Goal: Task Accomplishment & Management: Use online tool/utility

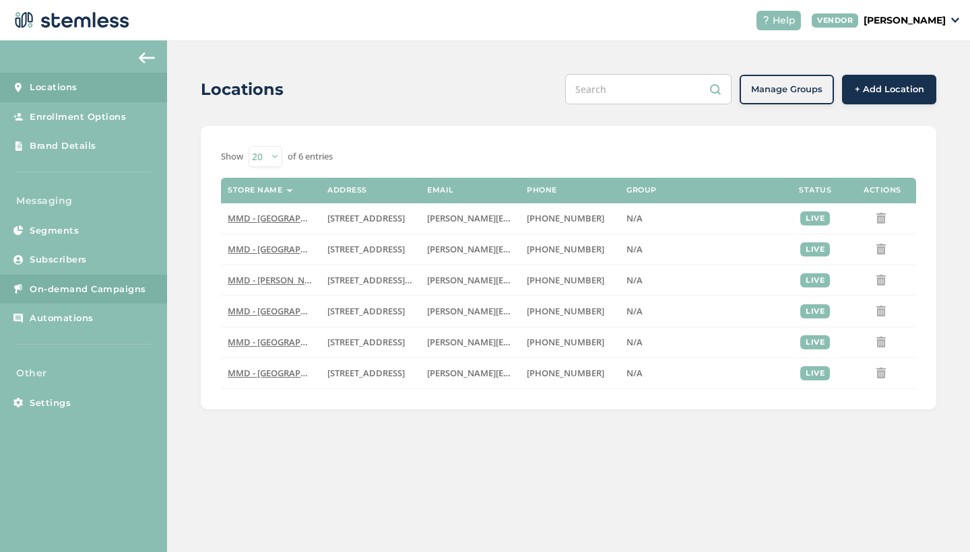
click at [77, 286] on span "On-demand Campaigns" at bounding box center [88, 289] width 117 height 13
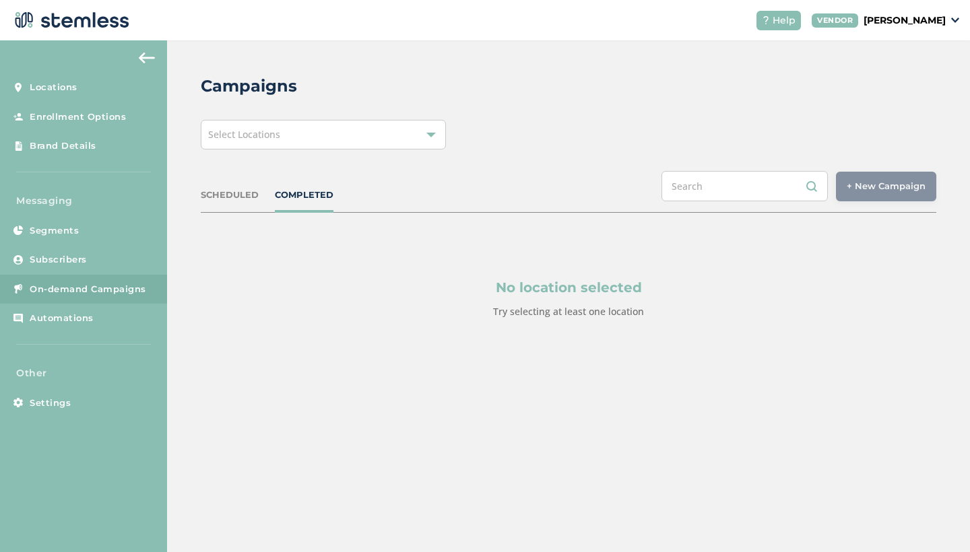
click at [355, 134] on div "Select Locations" at bounding box center [323, 135] width 245 height 30
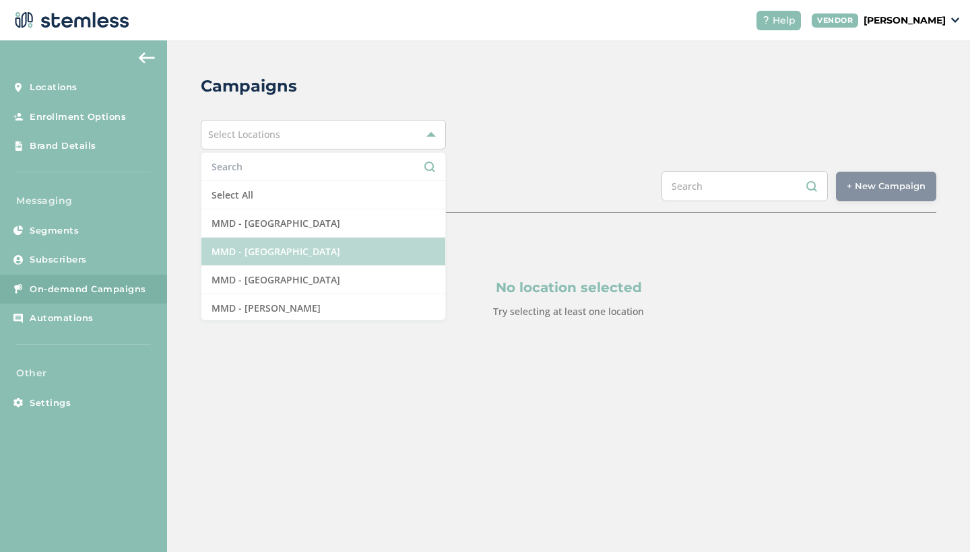
click at [310, 247] on li "MMD - [GEOGRAPHIC_DATA]" at bounding box center [323, 252] width 244 height 28
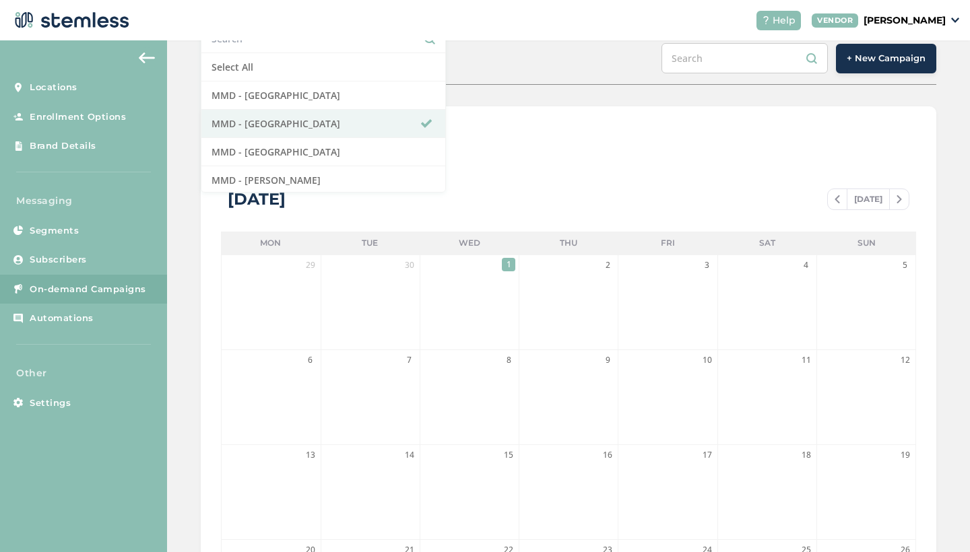
scroll to position [127, 0]
click at [516, 148] on div "List View Calendar View" at bounding box center [568, 143] width 695 height 32
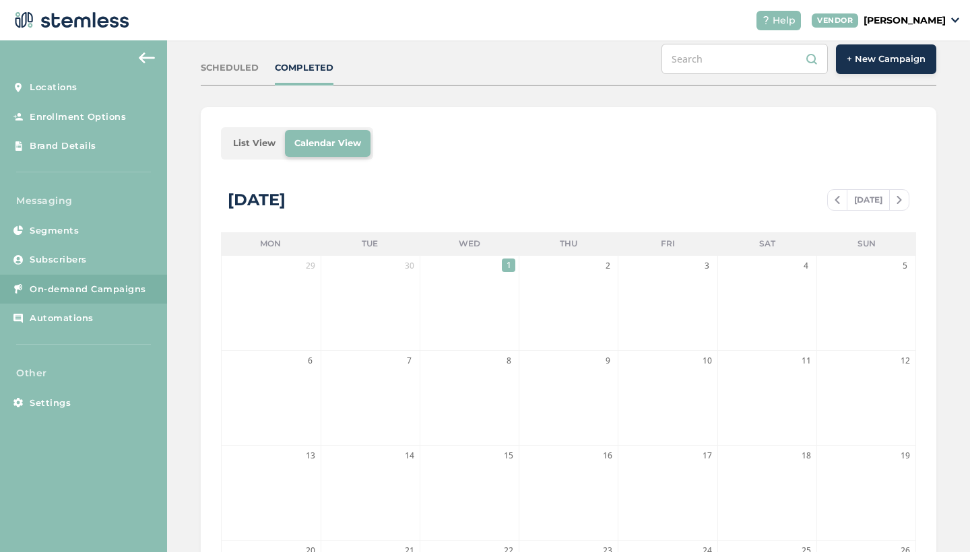
click at [830, 201] on span at bounding box center [837, 200] width 19 height 16
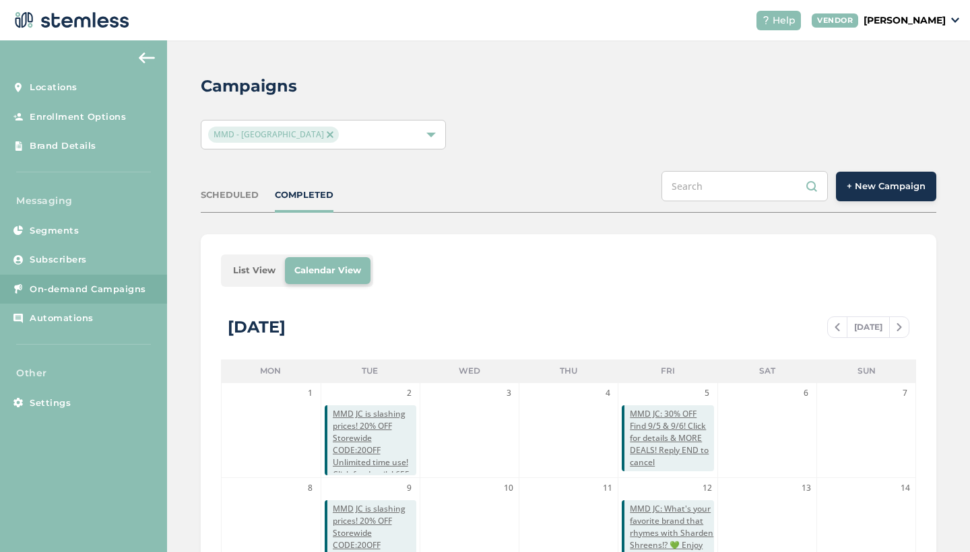
scroll to position [0, 0]
click at [898, 191] on span "+ New Campaign" at bounding box center [886, 186] width 79 height 13
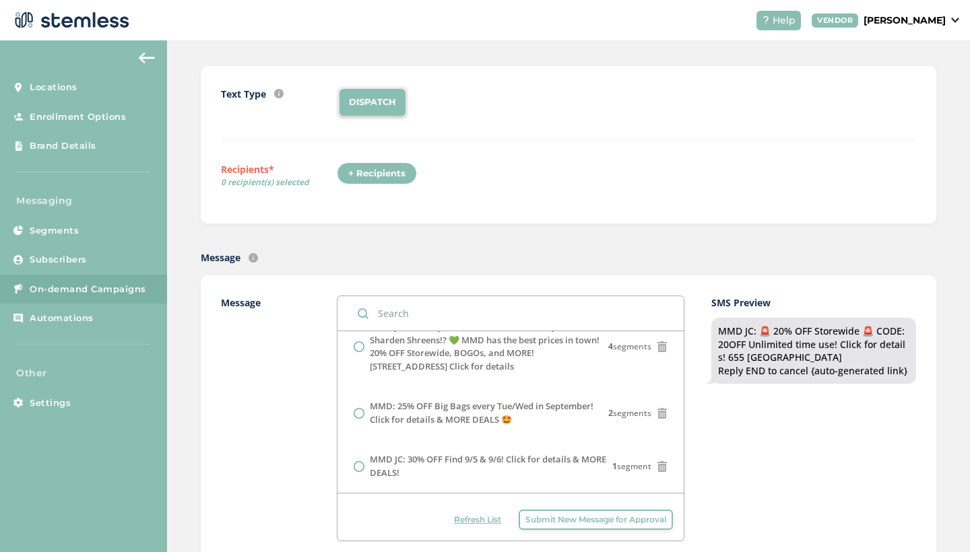
scroll to position [188, 0]
click at [572, 524] on span "Submit New Message for Approval" at bounding box center [595, 520] width 141 height 12
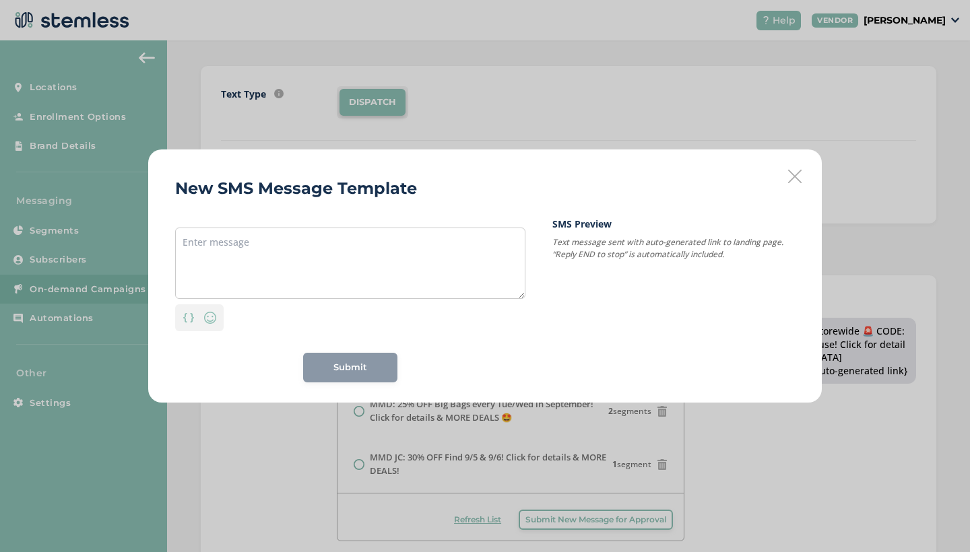
click at [801, 165] on div "New SMS Message Template Personalization Emoji Submit SMS Preview Text message …" at bounding box center [484, 276] width 673 height 253
click at [799, 178] on icon at bounding box center [794, 176] width 13 height 13
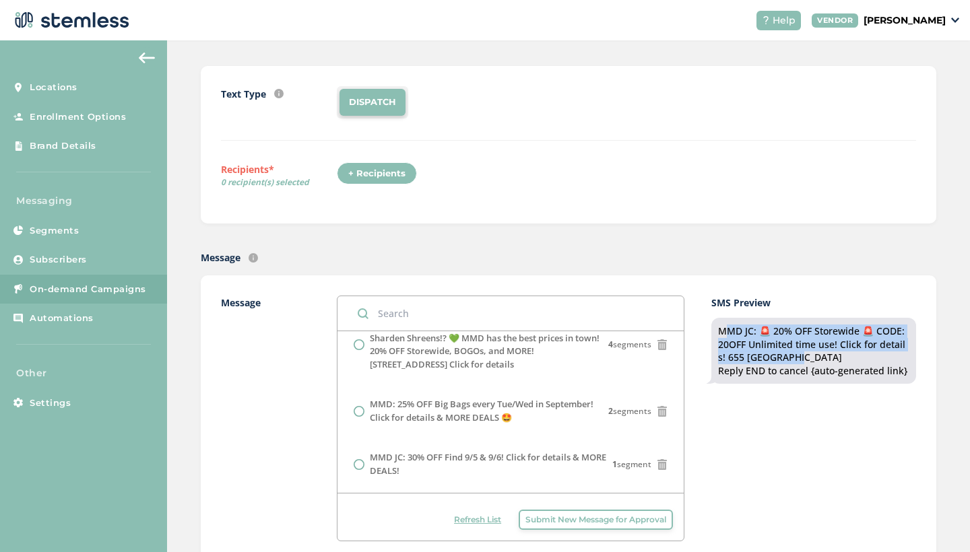
drag, startPoint x: 799, startPoint y: 358, endPoint x: 711, endPoint y: 325, distance: 94.0
click at [711, 325] on div "MMD JC: 🚨 20% OFF Storewide 🚨 CODE:20OFF Unlimited time use! Click for details!…" at bounding box center [813, 351] width 205 height 66
copy div "MMD JC: 🚨 20% OFF Storewide 🚨 CODE:20OFF Unlimited time use! Click for details!…"
click at [628, 523] on span "Submit New Message for Approval" at bounding box center [595, 520] width 141 height 12
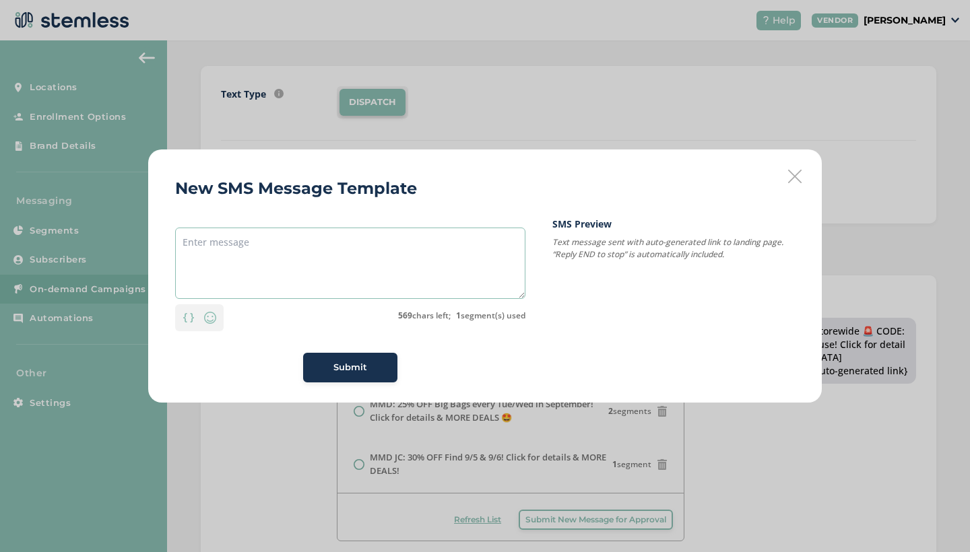
click at [205, 253] on textarea at bounding box center [350, 263] width 350 height 71
paste textarea "MMD JC: 🚨 20% OFF Storewide 🚨 CODE:20OFF Unlimited time use! Click for details!…"
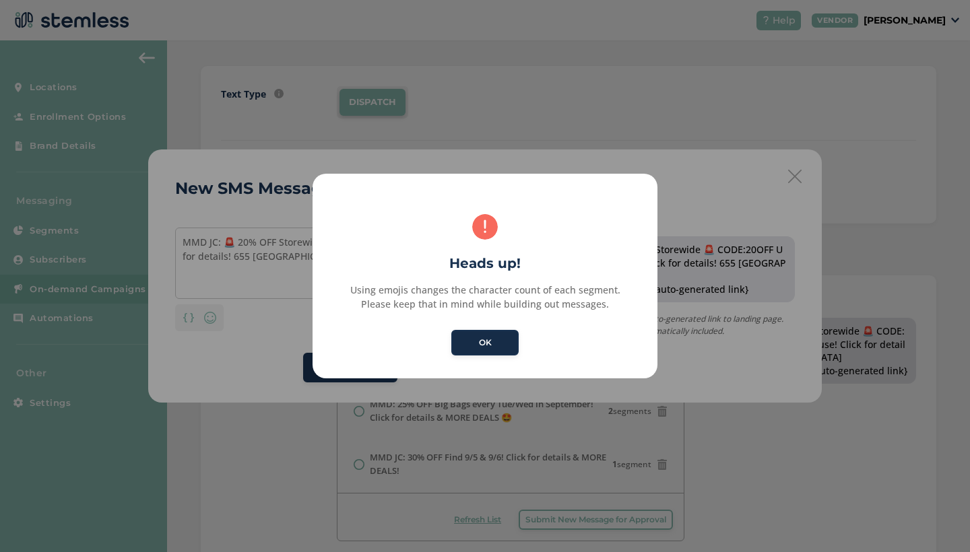
click at [495, 344] on button "OK" at bounding box center [484, 343] width 67 height 26
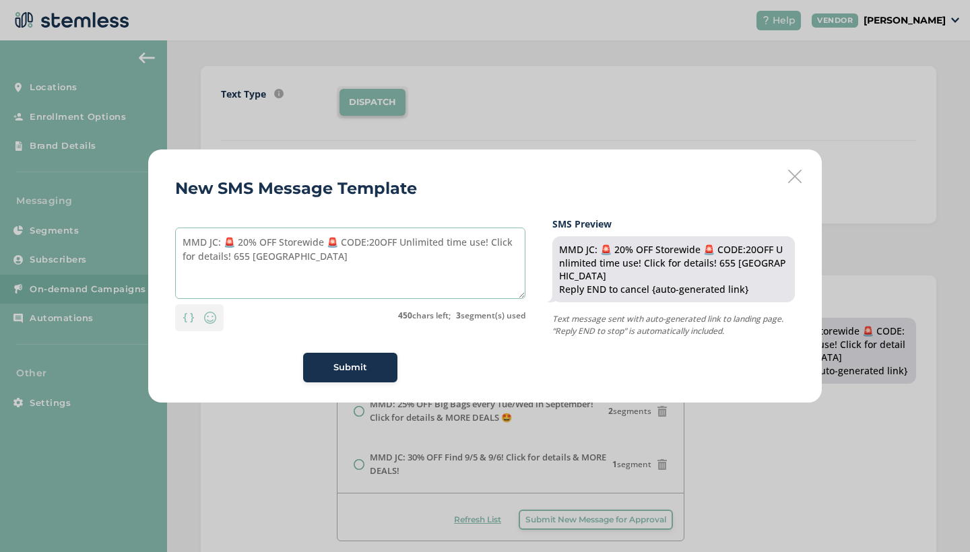
click at [225, 240] on textarea "MMD JC: 🚨 20% OFF Storewide 🚨 CODE:20OFF Unlimited time use! Click for details!…" at bounding box center [350, 263] width 350 height 71
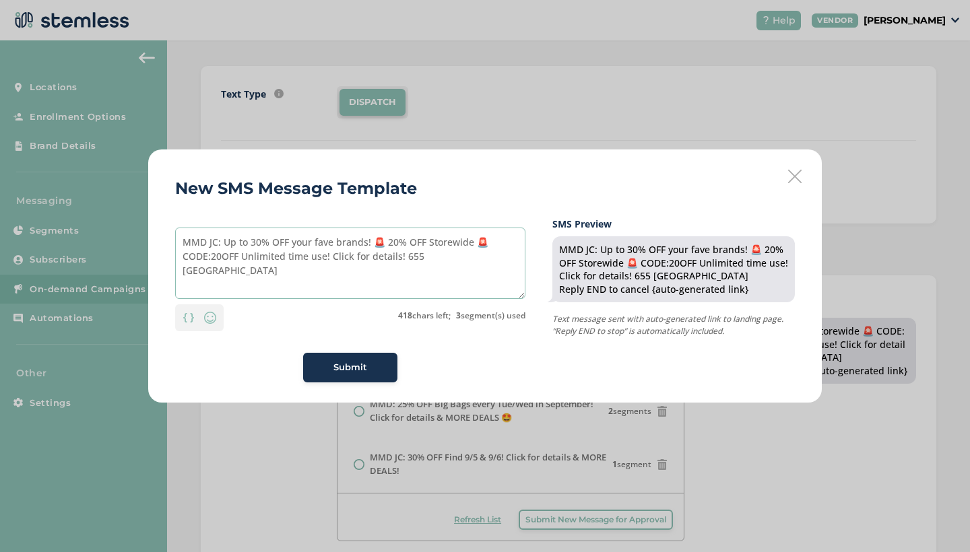
drag, startPoint x: 329, startPoint y: 258, endPoint x: 376, endPoint y: 242, distance: 49.0
click at [376, 242] on textarea "MMD JC: Up to 30% OFF your fave brands! 🚨 20% OFF Storewide 🚨 CODE:20OFF Unlimi…" at bounding box center [350, 263] width 350 height 71
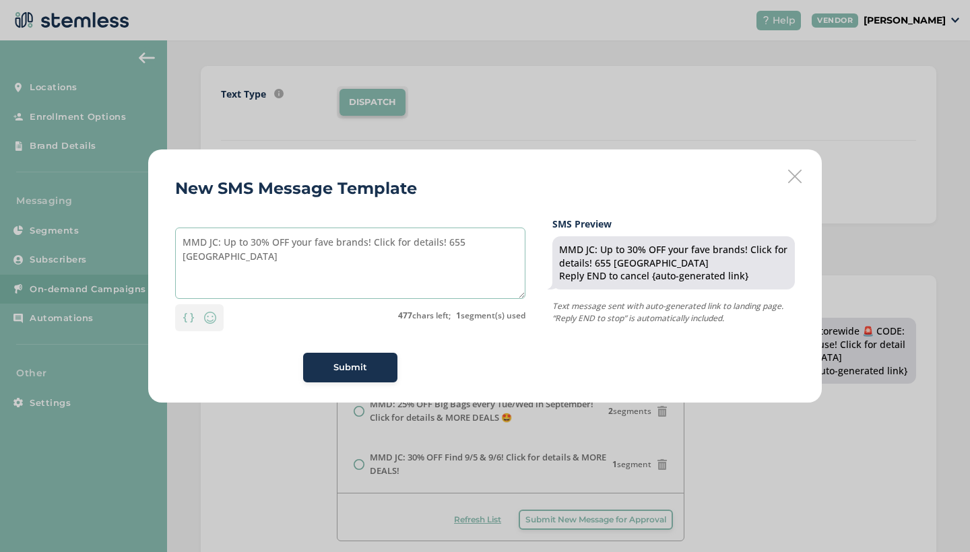
click at [224, 244] on textarea "MMD JC: Up to 30% OFF your fave brands! Click for details! 655 NewarkAve" at bounding box center [350, 263] width 350 height 71
type textarea "MMD JC: Up to 30% OFF your fave brands! Click for details! 655 NewarkAve"
click at [207, 321] on img at bounding box center [210, 318] width 16 height 16
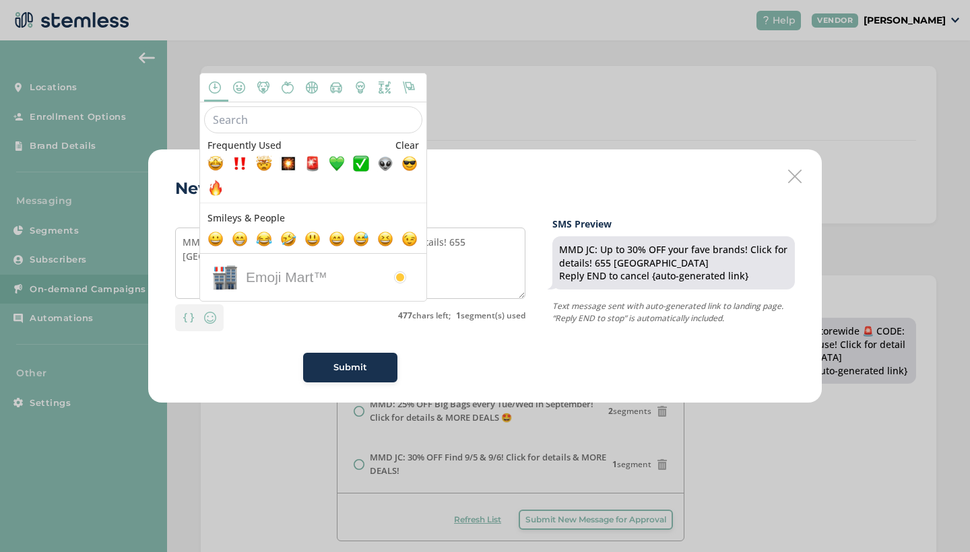
scroll to position [2, 0]
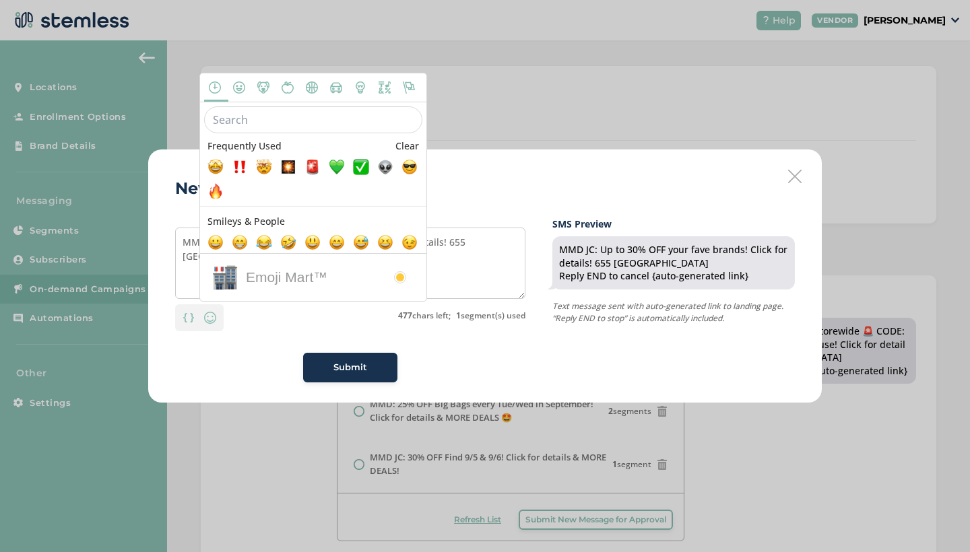
click at [236, 127] on input "text" at bounding box center [313, 119] width 218 height 27
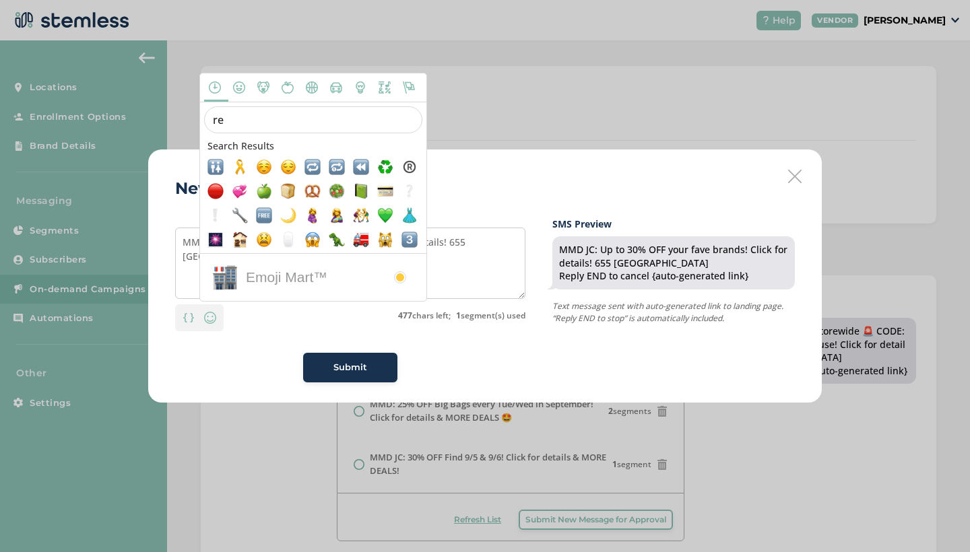
type input "r"
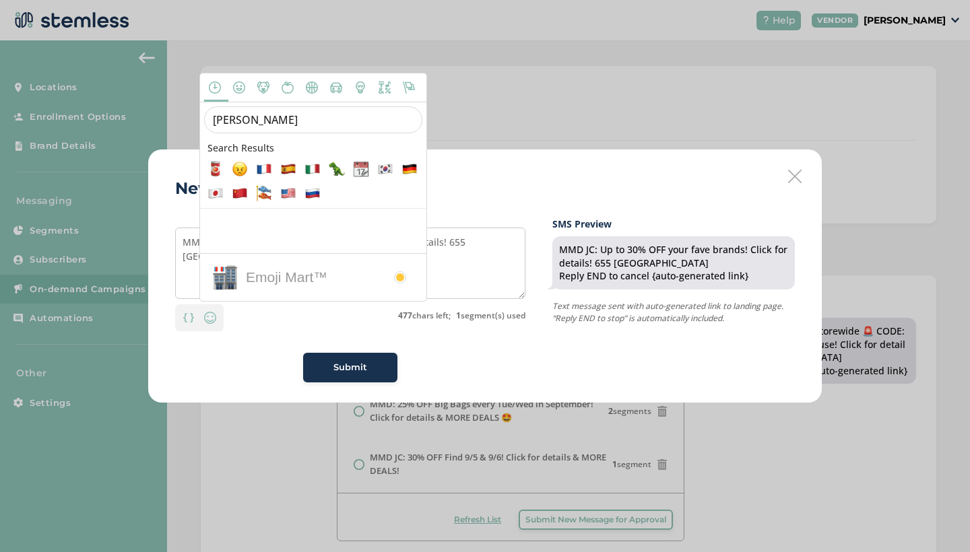
scroll to position [0, 0]
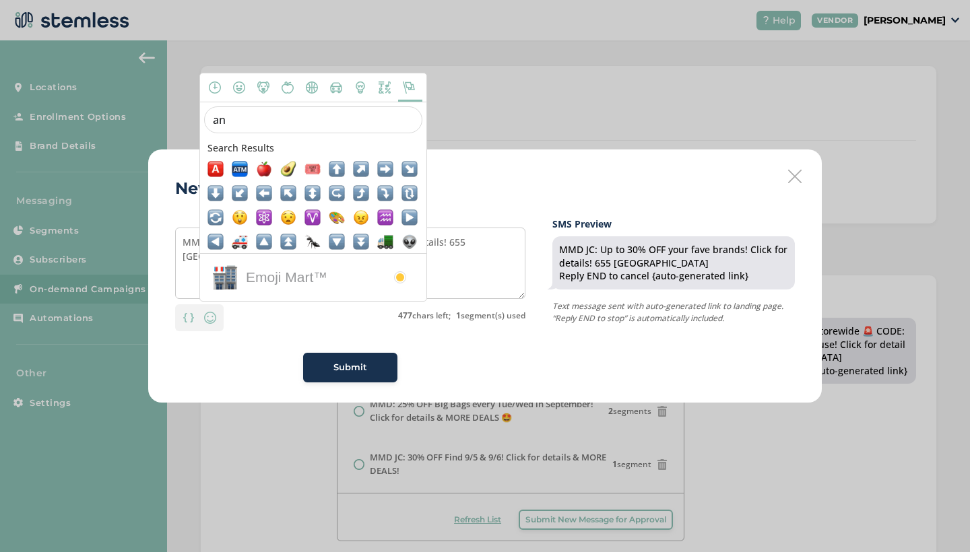
type input "a"
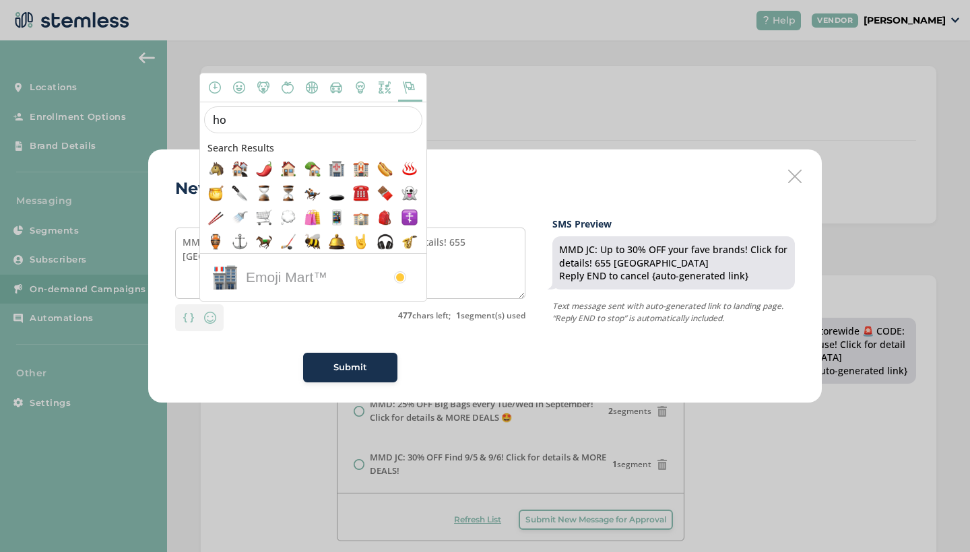
type input "h"
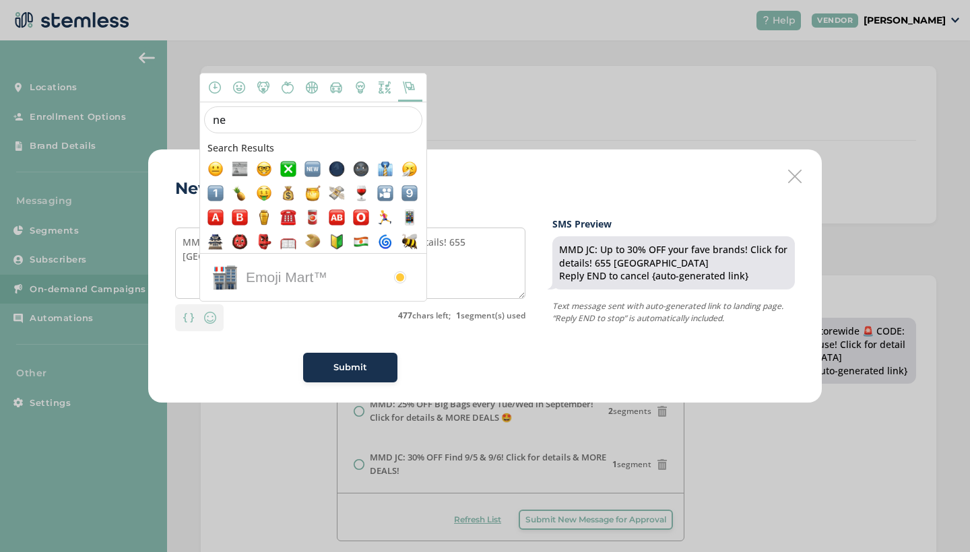
type input "n"
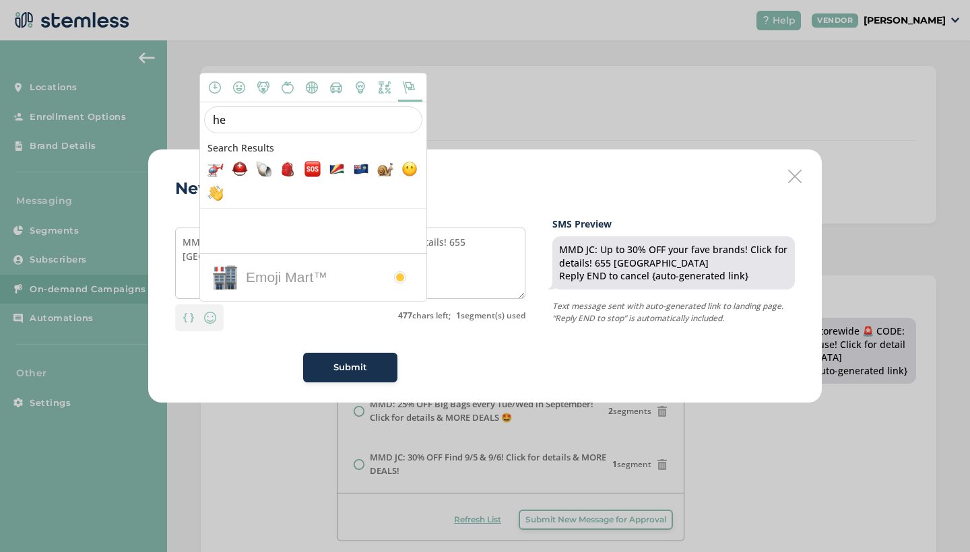
type input "h"
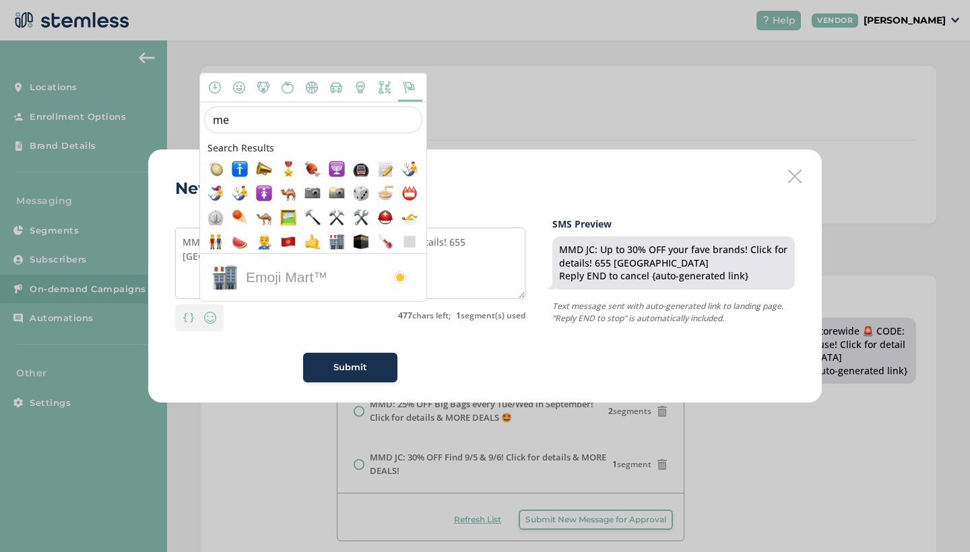
type input "m"
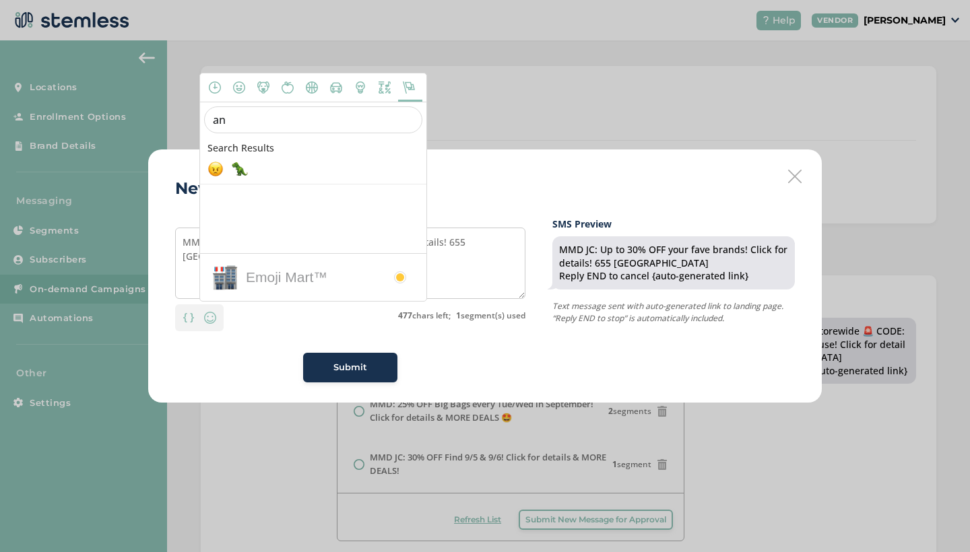
type input "a"
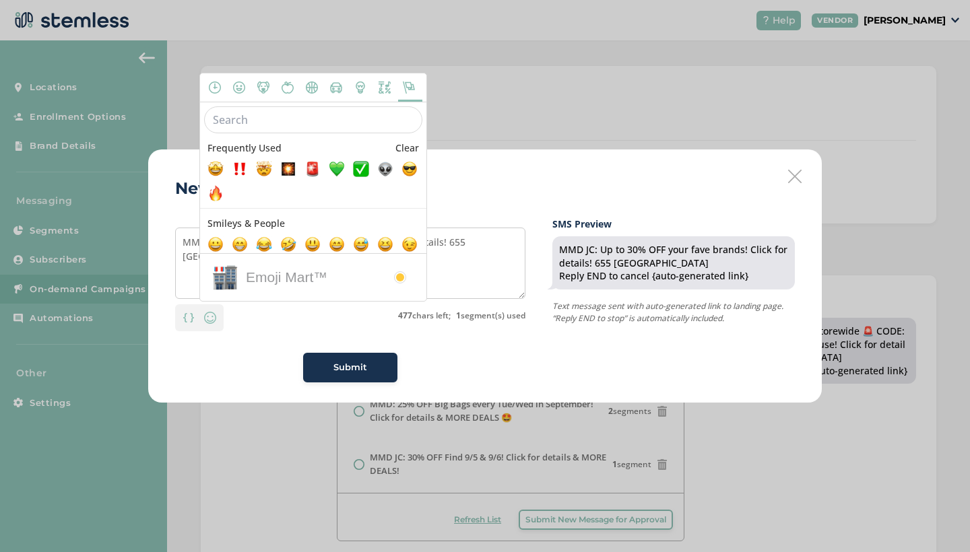
click at [360, 86] on icon at bounding box center [360, 86] width 6 height 3
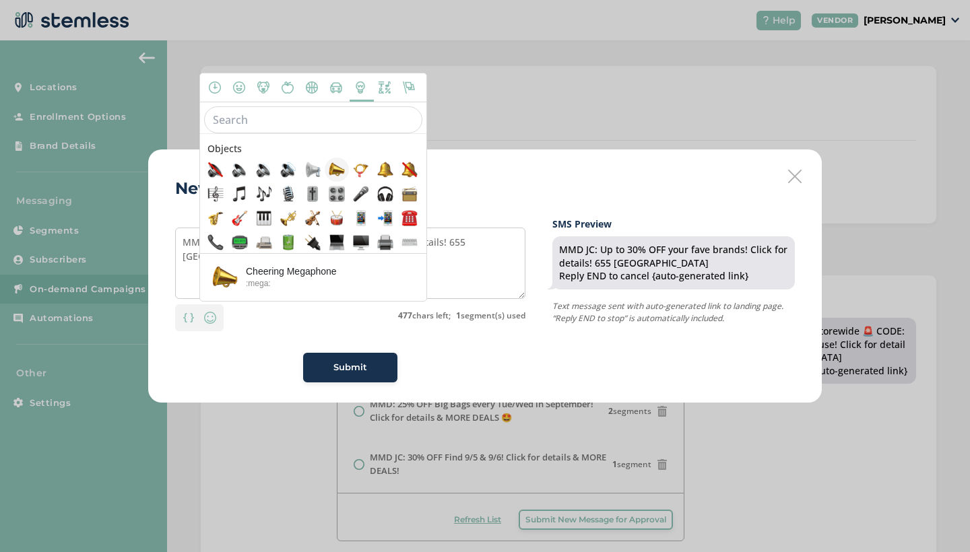
click at [335, 180] on span at bounding box center [337, 170] width 24 height 24
click at [463, 273] on textarea "MMD JC: Up to 30% OFF your fave brands! Click for details! 655 NewarkAve📣" at bounding box center [350, 263] width 350 height 71
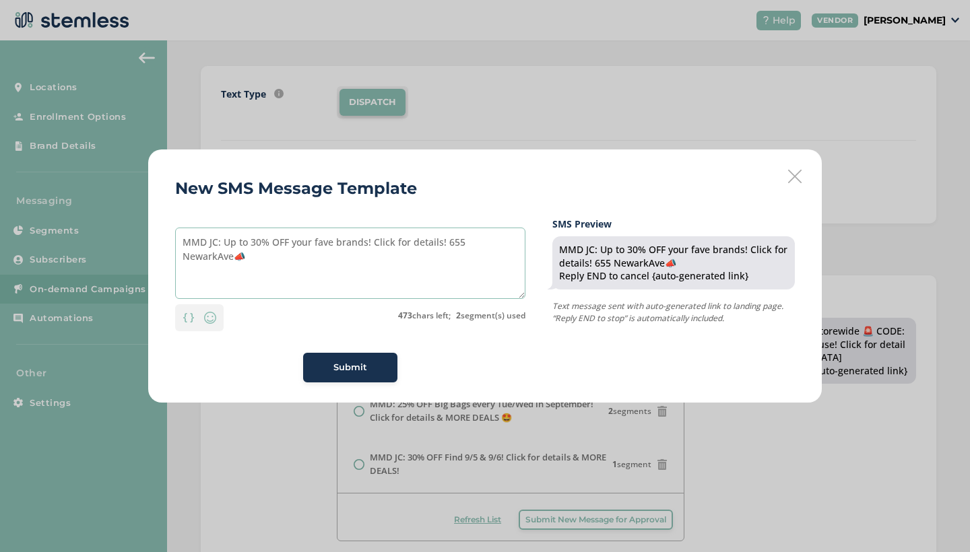
click at [461, 278] on textarea "MMD JC: Up to 30% OFF your fave brands! Click for details! 655 NewarkAve📣" at bounding box center [350, 263] width 350 height 71
drag, startPoint x: 196, startPoint y: 257, endPoint x: 172, endPoint y: 254, distance: 24.4
click at [172, 254] on div "New SMS Message Template MMD JC: Up to 30% OFF your fave brands! Click for deta…" at bounding box center [484, 276] width 673 height 253
click at [368, 242] on textarea "MMD JC: Up to 30% OFF your fave brands! Click for details! 655 NewarkAve" at bounding box center [350, 263] width 350 height 71
paste textarea "📣"
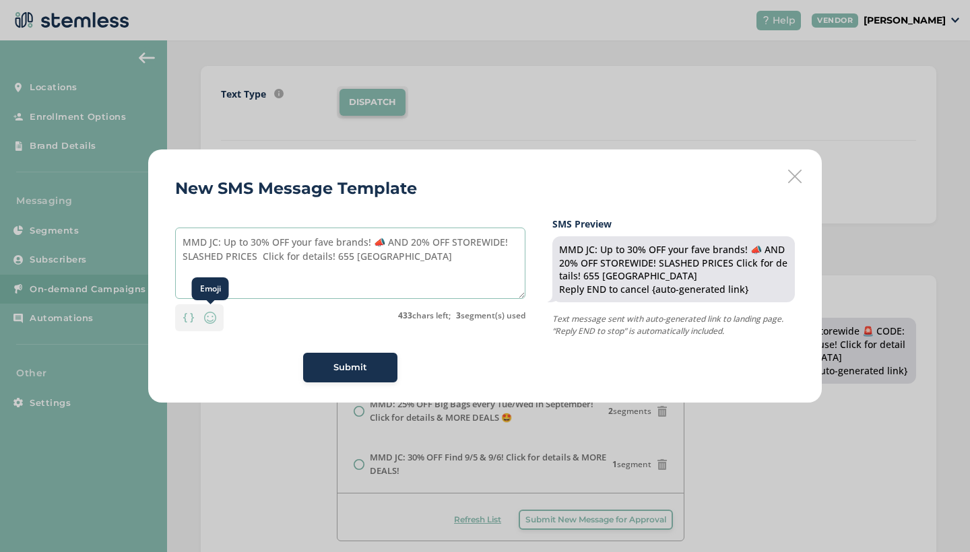
type textarea "MMD JC: Up to 30% OFF your fave brands! 📣 AND 20% OFF STOREWIDE! SLASHED PRICES…"
click at [208, 317] on img at bounding box center [210, 318] width 16 height 16
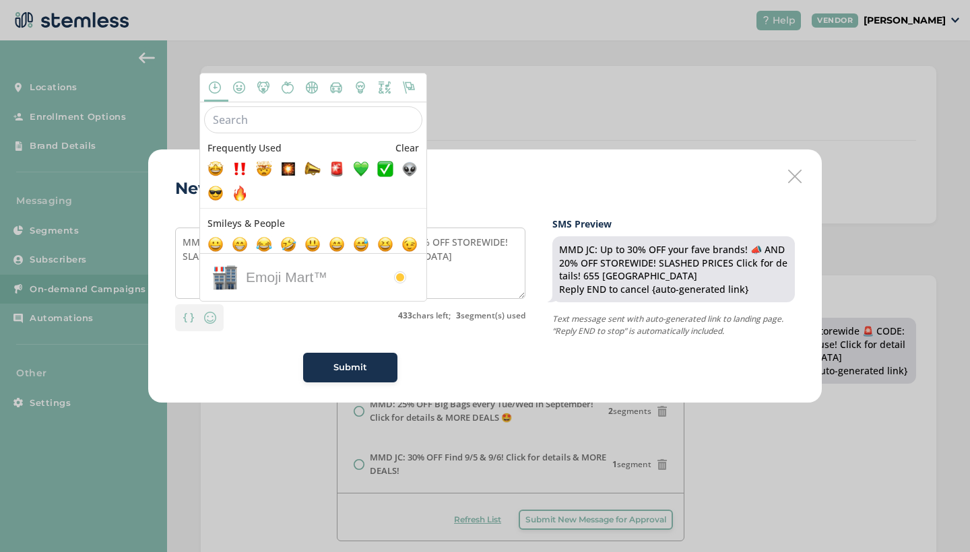
click at [245, 128] on input "text" at bounding box center [313, 119] width 218 height 27
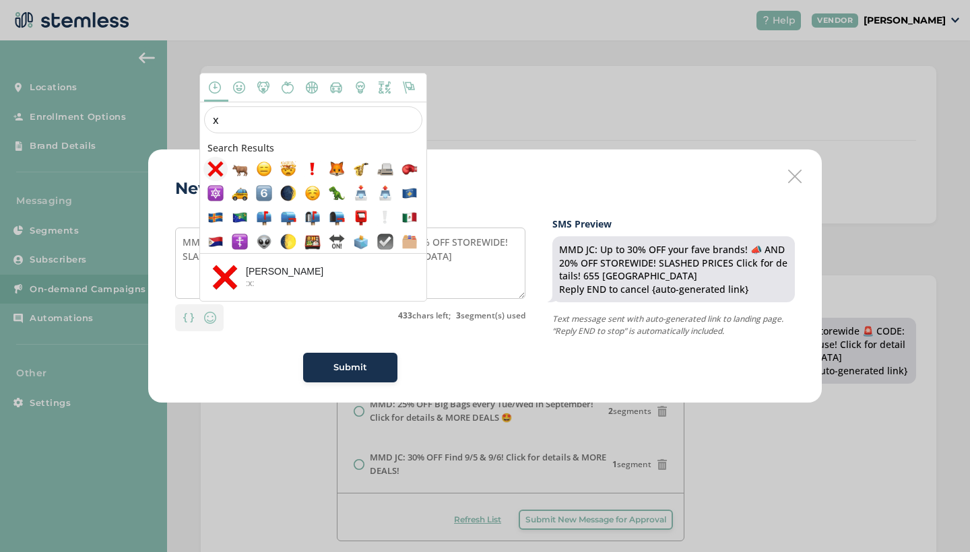
type input "x"
click at [210, 174] on span at bounding box center [215, 169] width 16 height 16
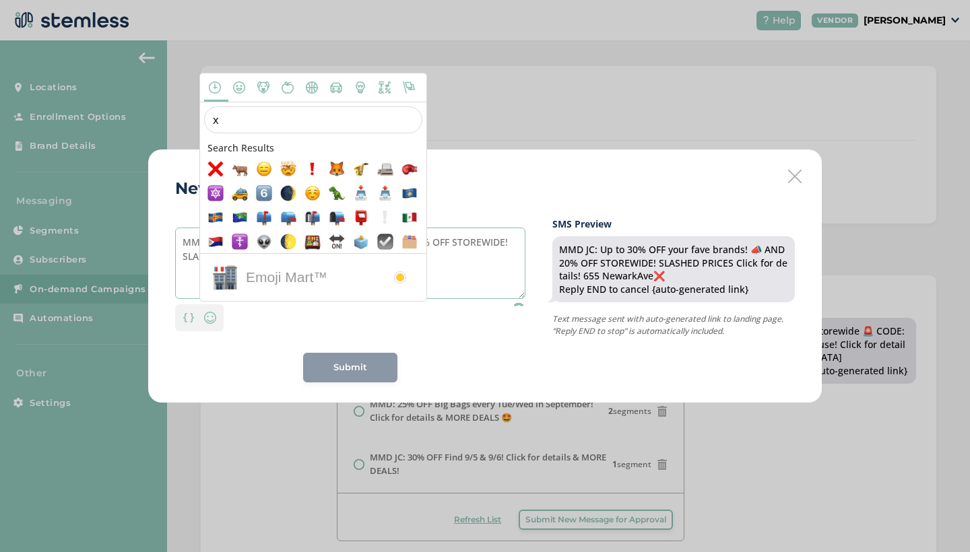
click at [511, 294] on textarea "MMD JC: Up to 30% OFF your fave brands! 📣 AND 20% OFF STOREWIDE! SLASHED PRICES…" at bounding box center [350, 263] width 350 height 71
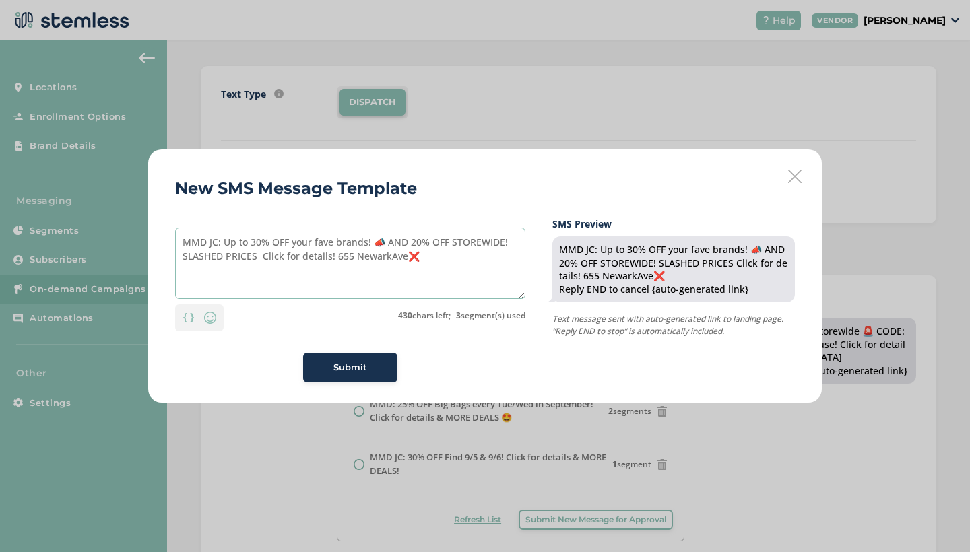
click at [467, 263] on textarea "MMD JC: Up to 30% OFF your fave brands! 📣 AND 20% OFF STOREWIDE! SLASHED PRICES…" at bounding box center [350, 263] width 350 height 71
drag, startPoint x: 406, startPoint y: 255, endPoint x: 415, endPoint y: 255, distance: 8.8
click at [415, 255] on textarea "MMD JC: Up to 30% OFF your fave brands! 📣 AND 20% OFF STOREWIDE! SLASHED PRICES…" at bounding box center [350, 263] width 350 height 71
click at [255, 257] on textarea "MMD JC: Up to 30% OFF your fave brands! 📣 AND 20% OFF STOREWIDE! SLASHED PRICES…" at bounding box center [350, 263] width 350 height 71
paste textarea "❌"
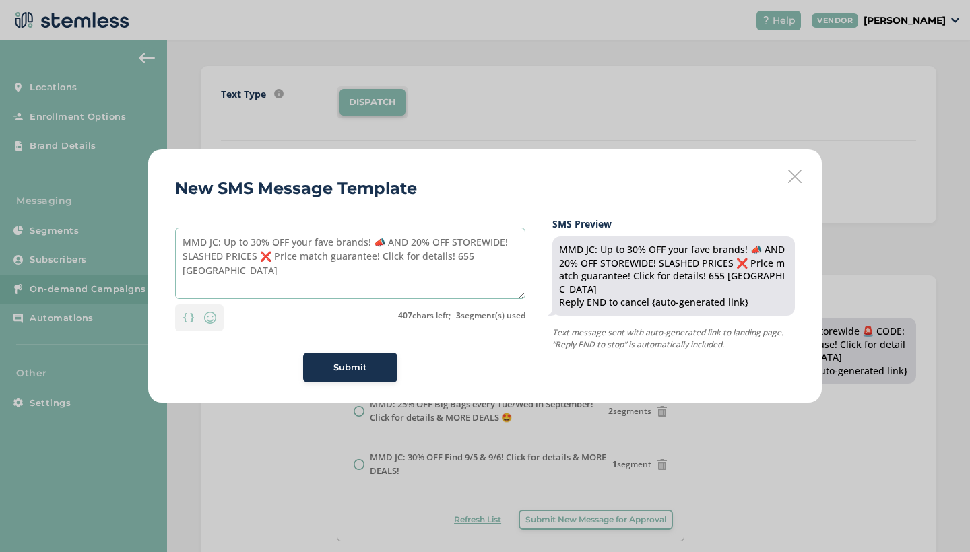
click at [218, 271] on textarea "MMD JC: Up to 30% OFF your fave brands! 📣 AND 20% OFF STOREWIDE! SLASHED PRICES…" at bounding box center [350, 263] width 350 height 71
click at [369, 290] on textarea "MMD JC: Up to 30% OFF your fave brands! 📣 AND 20% OFF STOREWIDE! SLASHED PRICES…" at bounding box center [350, 263] width 350 height 71
type textarea "MMD JC: Up to 30% OFF your fave brands! 📣 AND 20% OFF STOREWIDE! SLASHED PRICES…"
click at [348, 360] on button "Submit" at bounding box center [350, 368] width 94 height 30
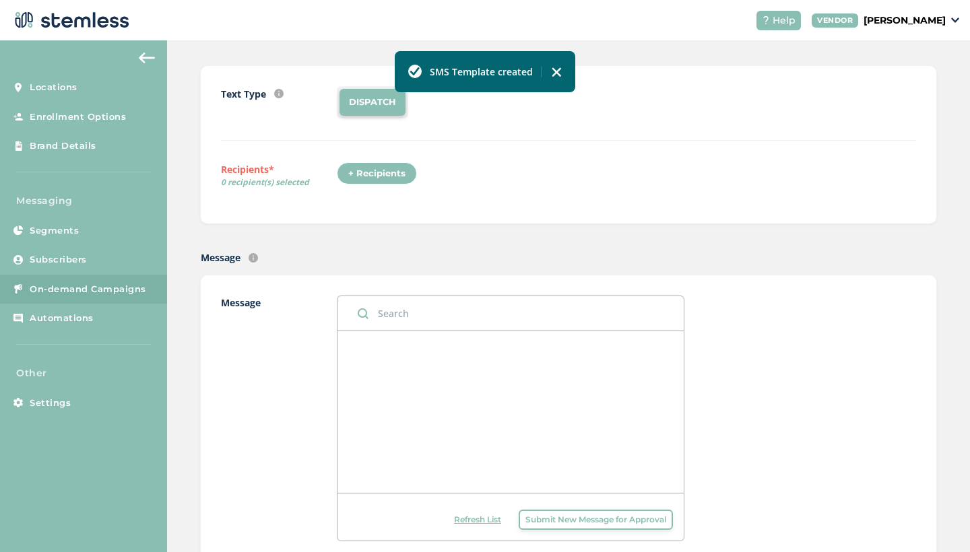
scroll to position [0, 0]
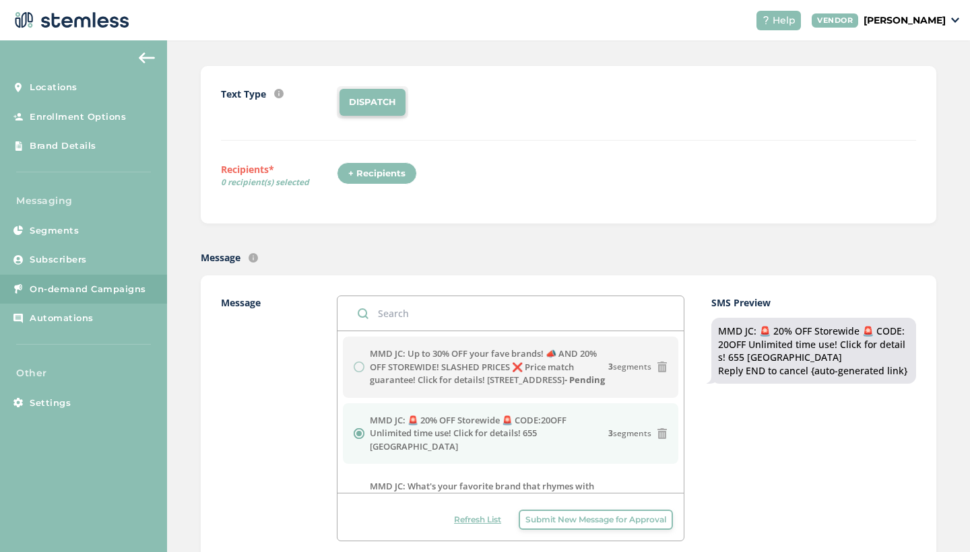
click at [568, 517] on span "Submit New Message for Approval" at bounding box center [595, 520] width 141 height 12
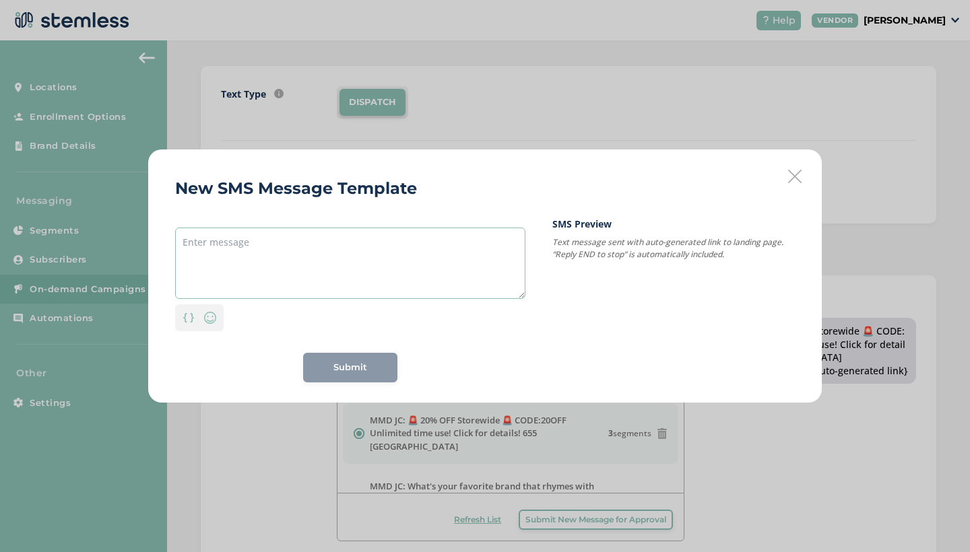
click at [343, 280] on textarea at bounding box center [350, 263] width 350 height 71
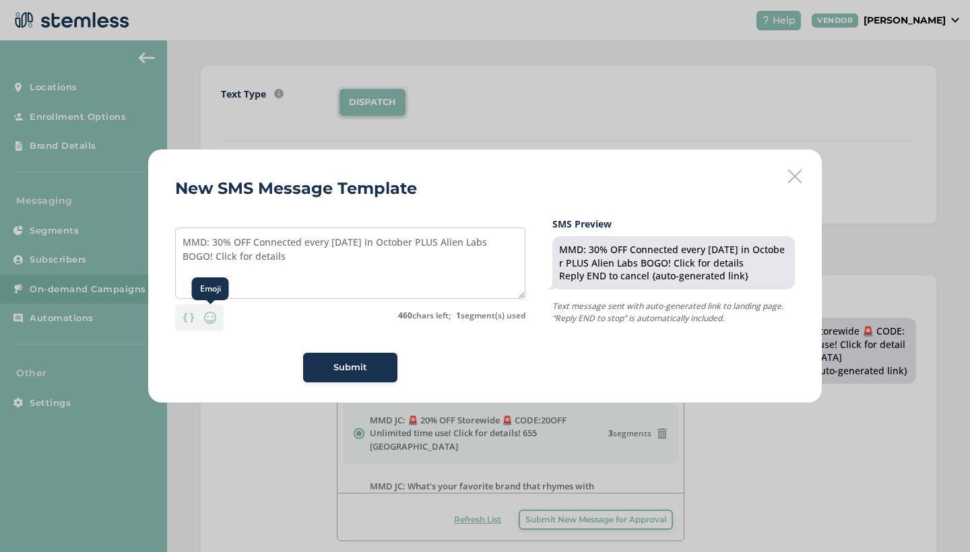
click at [213, 310] on img at bounding box center [210, 318] width 16 height 16
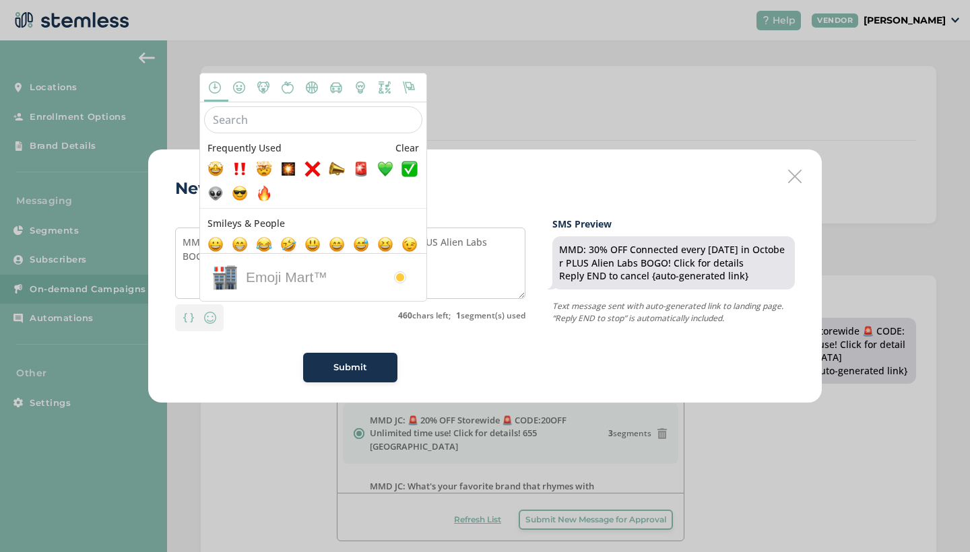
click at [270, 124] on input "text" at bounding box center [313, 119] width 218 height 27
click at [213, 191] on span at bounding box center [215, 193] width 16 height 16
click at [470, 261] on textarea "MMD: 30% OFF Connected every Wednesday in October PLUS Alien Labs BOGO! Click f…" at bounding box center [350, 263] width 350 height 71
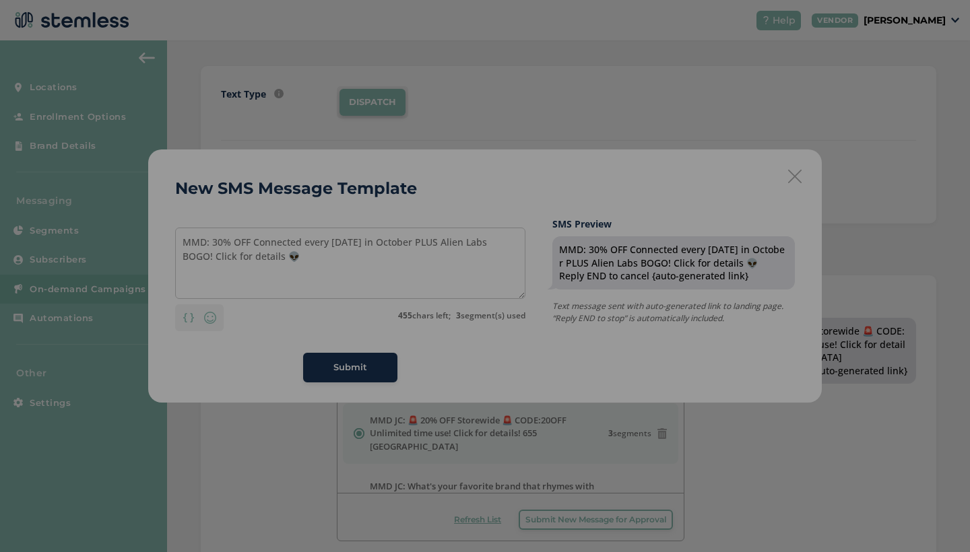
click at [517, 187] on div "× ! Heads up! Using emojis changes the character count of each segment. Please …" at bounding box center [485, 276] width 970 height 552
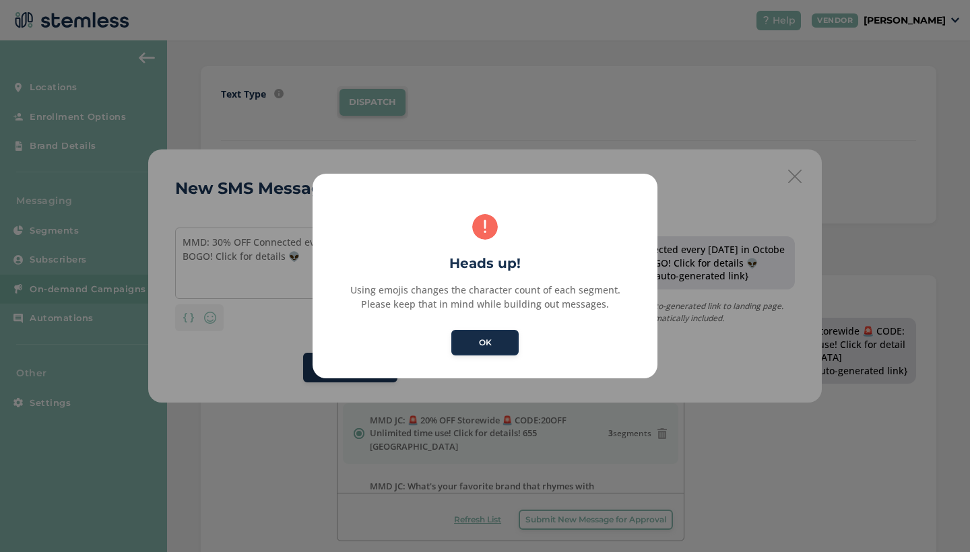
click at [477, 334] on button "OK" at bounding box center [484, 343] width 67 height 26
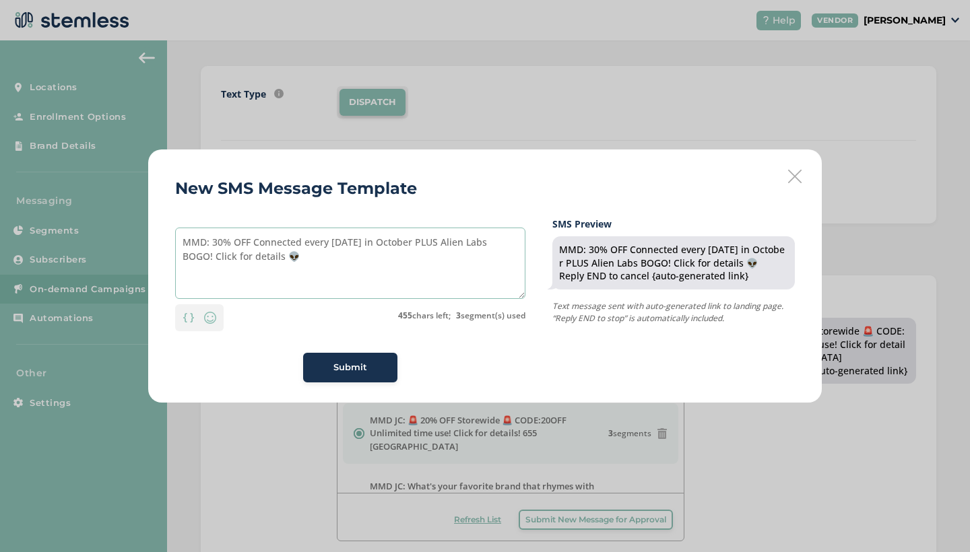
click at [209, 254] on textarea "MMD: 30% OFF Connected every Wednesday in October PLUS Alien Labs BOGO! Click f…" at bounding box center [350, 263] width 350 height 71
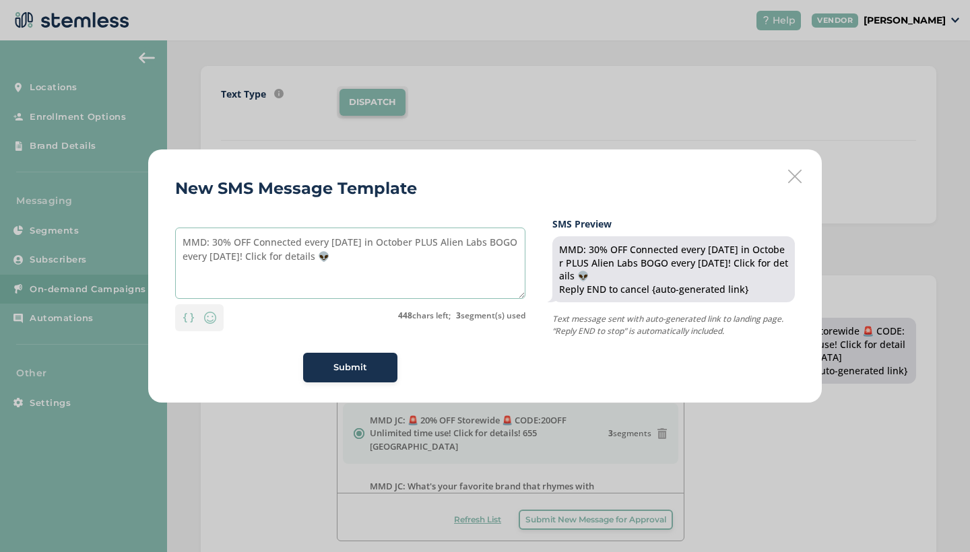
click at [286, 274] on textarea "MMD: 30% OFF Connected every [DATE] in October PLUS Alien Labs BOGO every [DATE…" at bounding box center [350, 263] width 350 height 71
type textarea "MMD: 30% OFF Connected every [DATE] in October PLUS Alien Labs BOGO every [DATE…"
click at [343, 376] on button "Submit" at bounding box center [350, 368] width 94 height 30
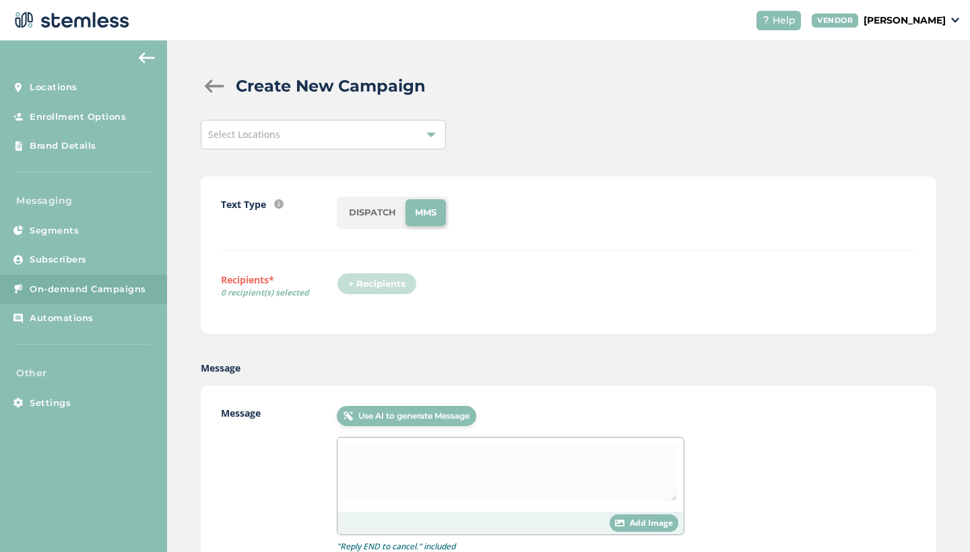
click at [366, 134] on div "Select Locations" at bounding box center [323, 135] width 245 height 30
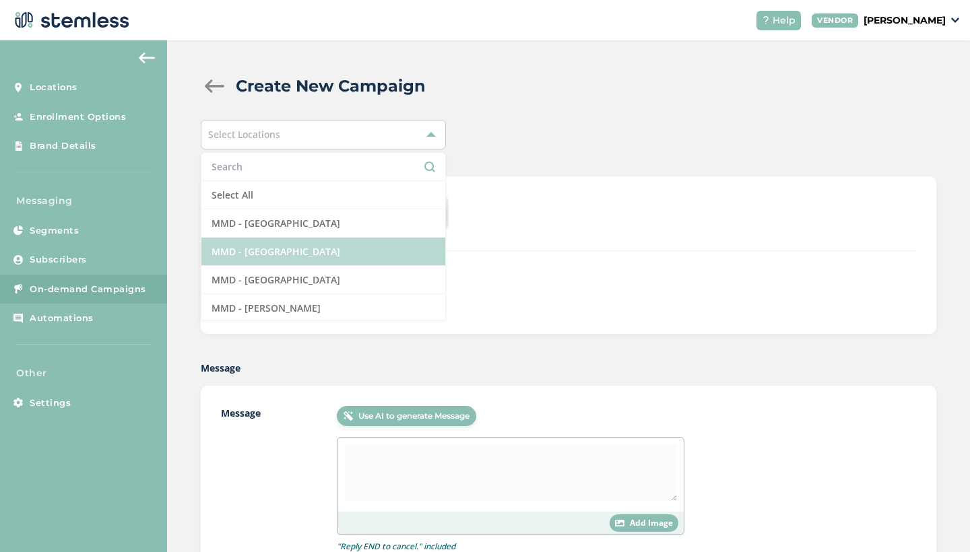
click at [302, 252] on li "MMD - [GEOGRAPHIC_DATA]" at bounding box center [323, 252] width 244 height 28
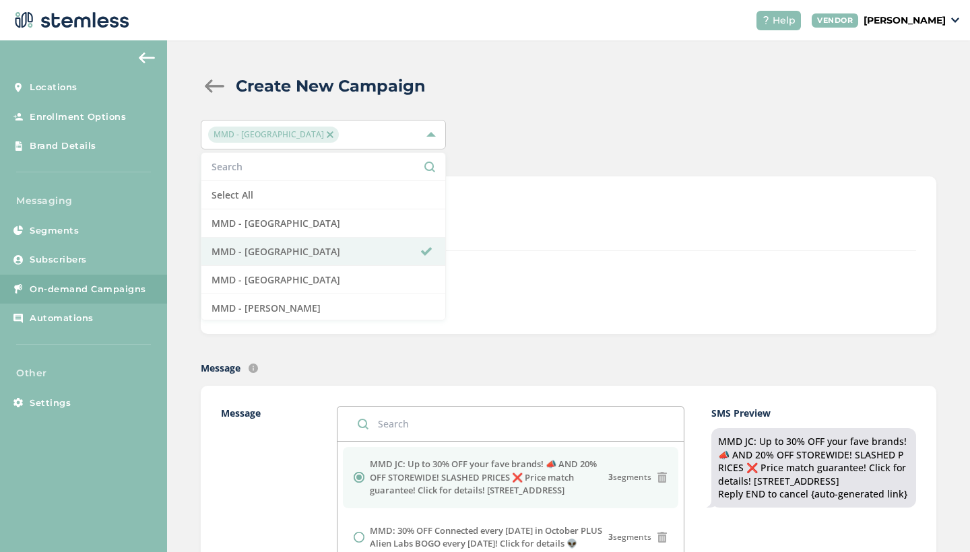
click at [546, 250] on div "Text Type SMS : A cost effective way to reach your customers. Send a intro text…" at bounding box center [568, 224] width 695 height 55
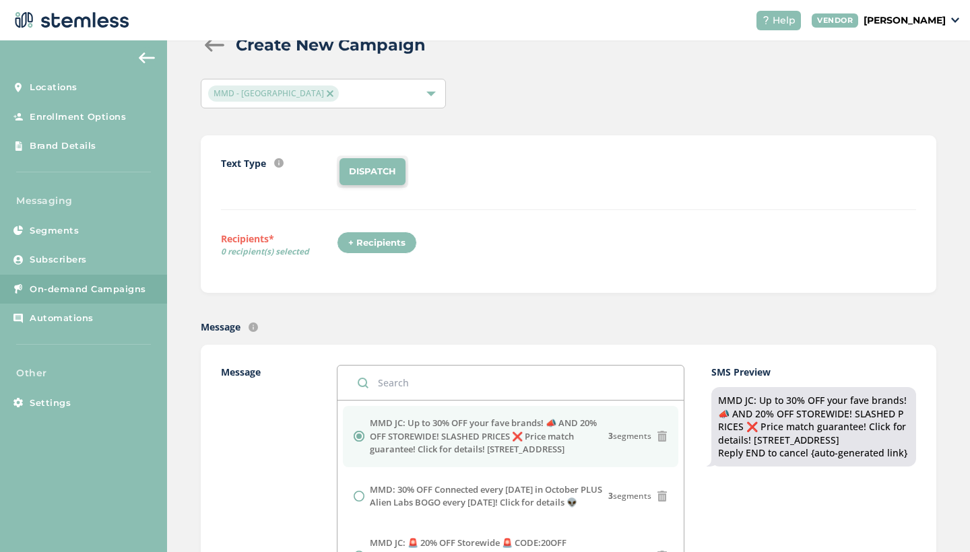
scroll to position [44, 0]
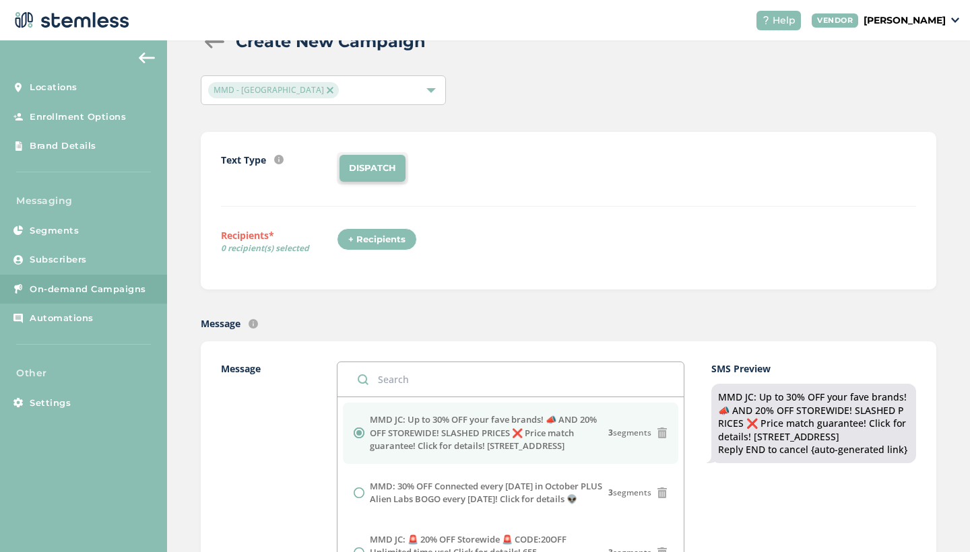
click at [385, 244] on div "+ Recipients" at bounding box center [377, 239] width 80 height 23
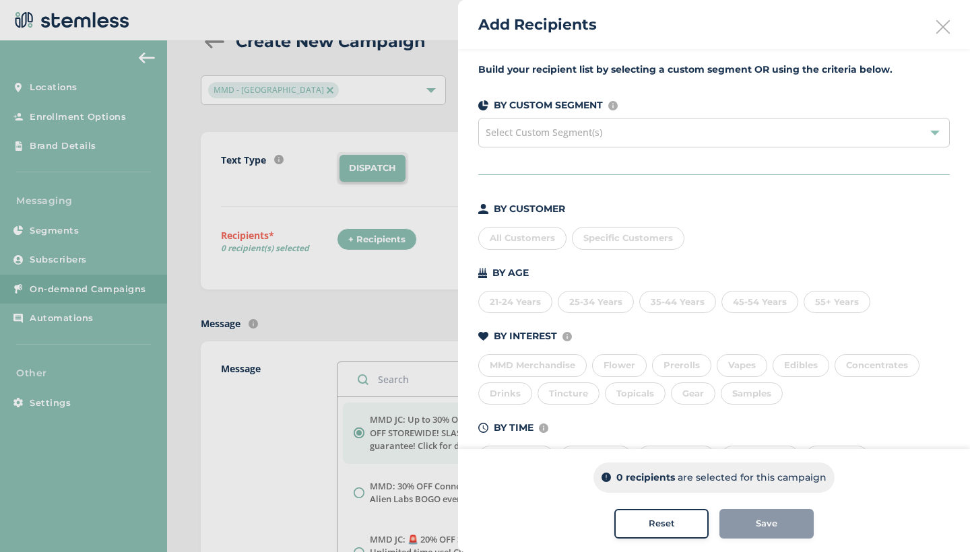
click at [523, 246] on div "All Customers" at bounding box center [522, 238] width 88 height 23
click at [785, 533] on button "Save" at bounding box center [766, 524] width 94 height 30
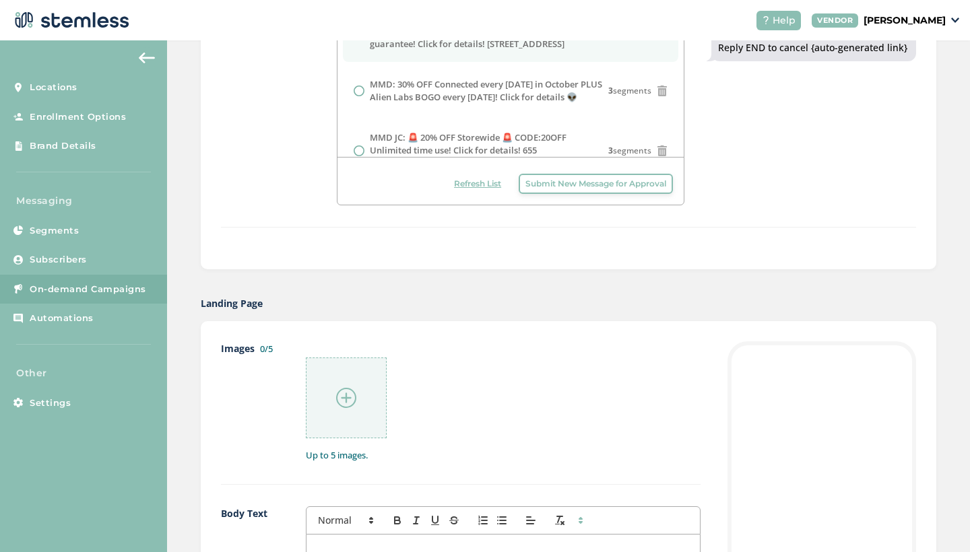
scroll to position [465, 0]
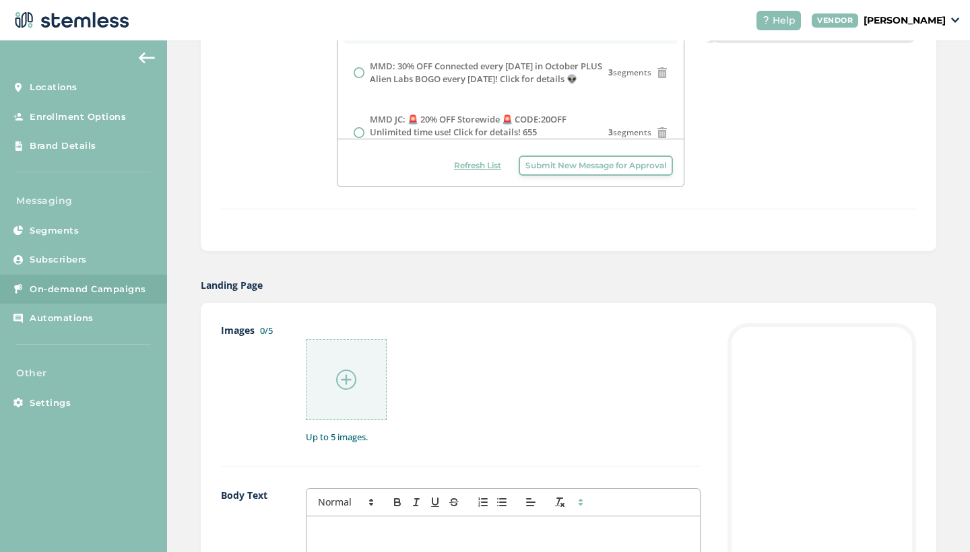
click at [347, 378] on img at bounding box center [346, 380] width 20 height 20
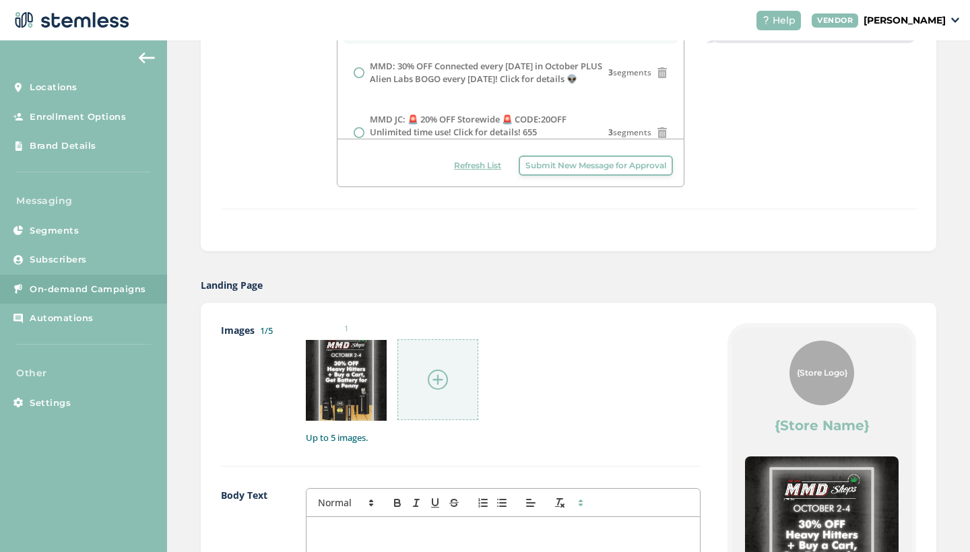
click at [437, 383] on img at bounding box center [438, 380] width 20 height 20
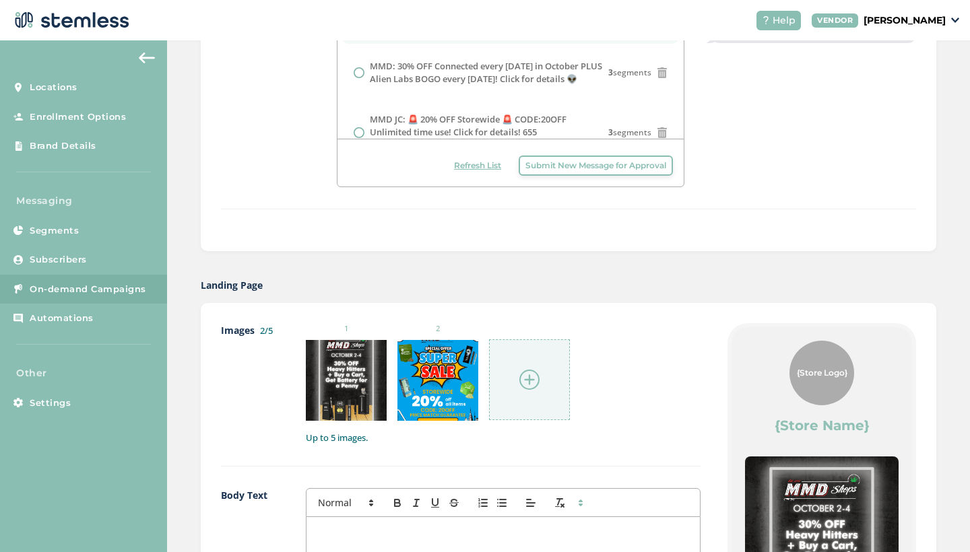
click at [523, 375] on img at bounding box center [529, 380] width 20 height 20
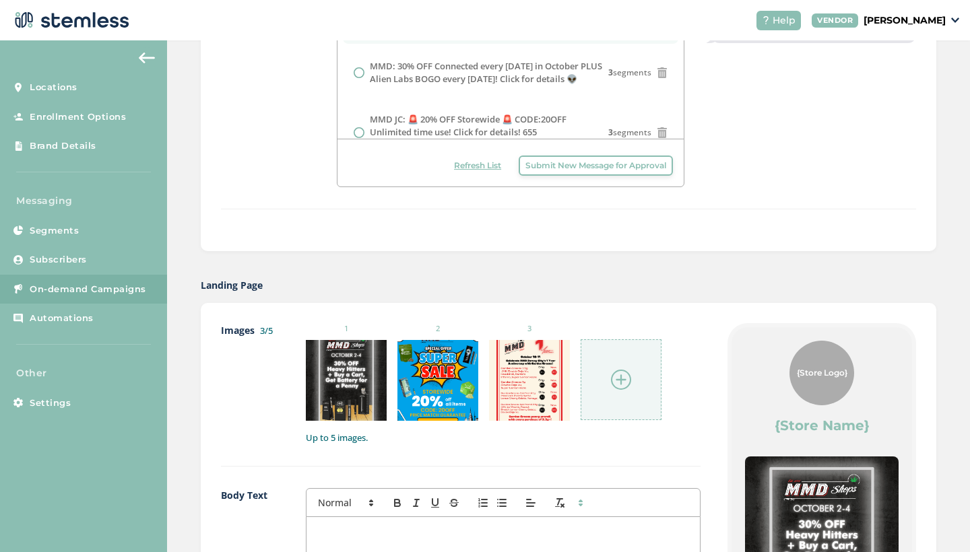
click at [618, 375] on img at bounding box center [621, 380] width 20 height 20
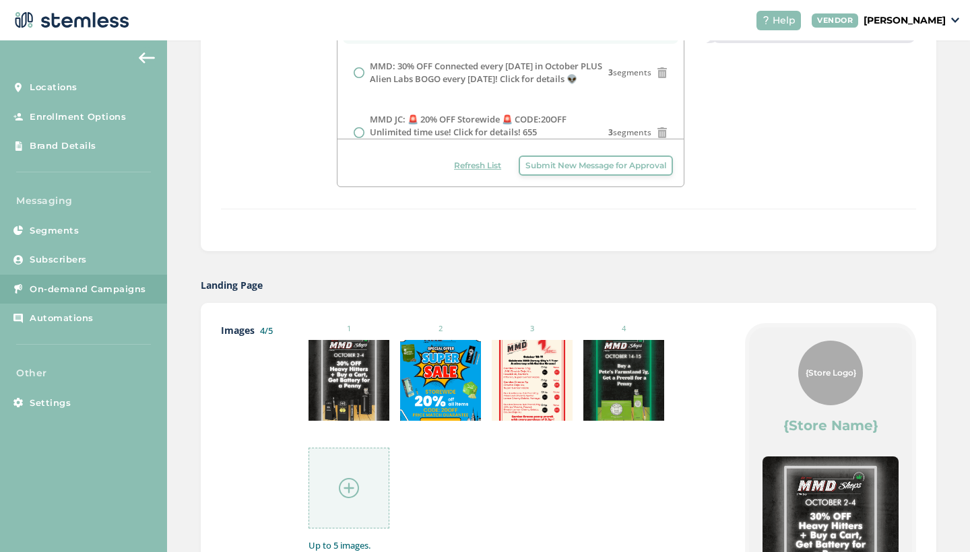
click at [349, 486] on img at bounding box center [349, 488] width 20 height 20
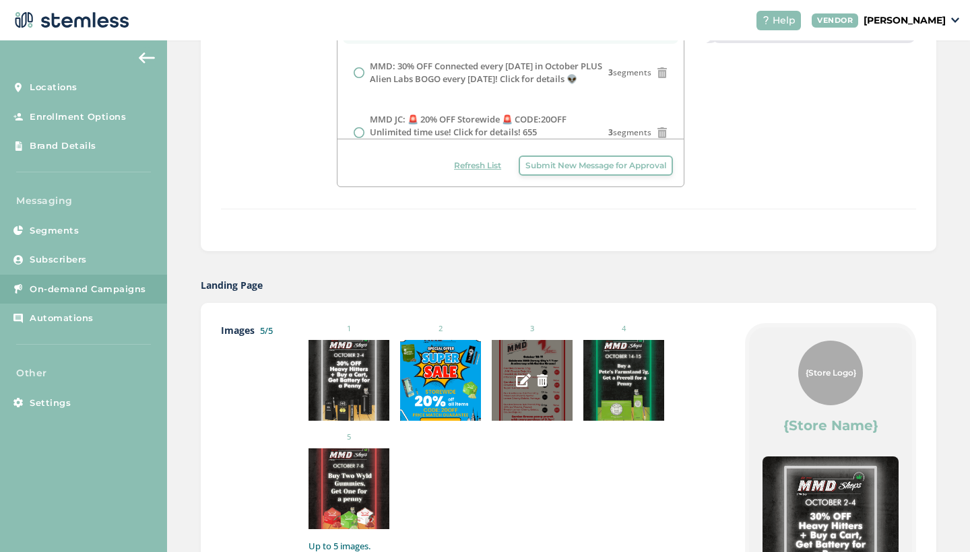
click at [543, 407] on div at bounding box center [532, 380] width 81 height 81
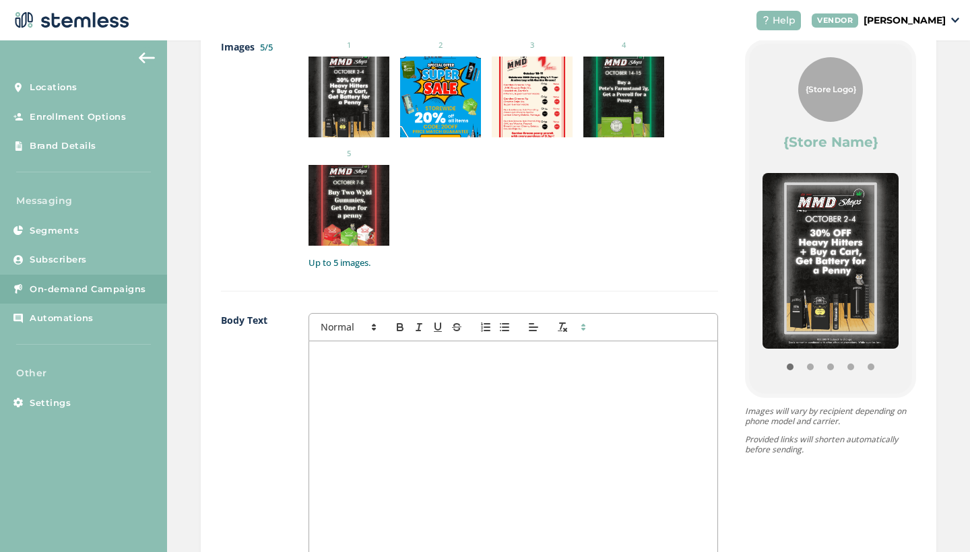
scroll to position [751, 0]
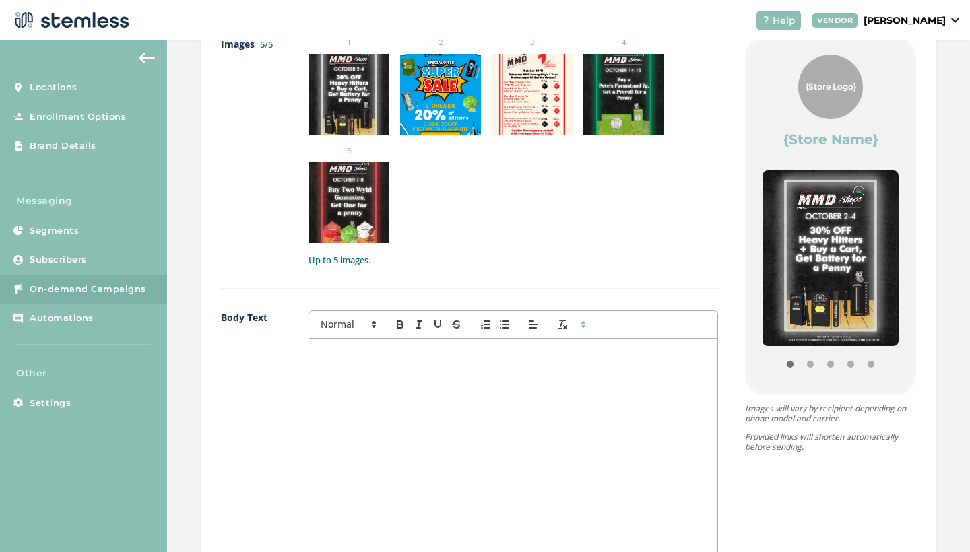
click at [449, 429] on div at bounding box center [513, 473] width 409 height 269
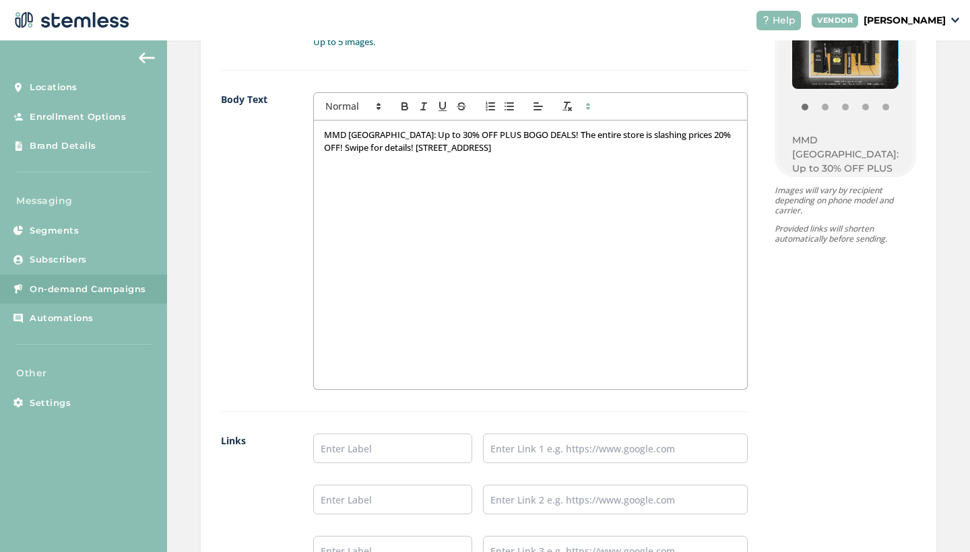
scroll to position [0, 0]
click at [368, 447] on input "text" at bounding box center [392, 449] width 159 height 30
type input "SHOP"
click at [517, 445] on input "text" at bounding box center [615, 449] width 265 height 30
paste input "[URL][DOMAIN_NAME]"
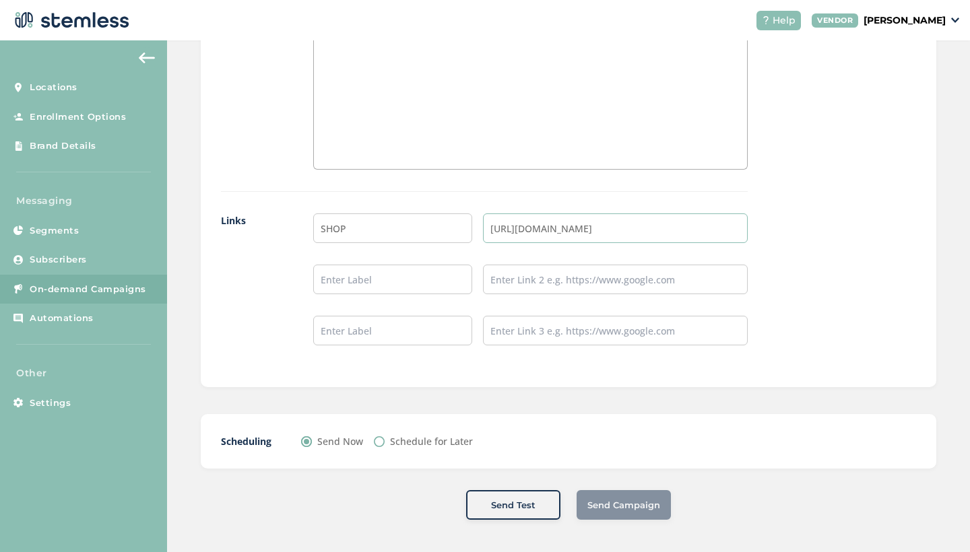
scroll to position [1189, 0]
type input "[URL][DOMAIN_NAME]"
click at [585, 435] on div "Send Now Schedule for Later" at bounding box center [487, 442] width 372 height 14
click at [437, 444] on label "Schedule for Later" at bounding box center [431, 442] width 83 height 14
click at [385, 444] on input "Schedule for Later" at bounding box center [379, 442] width 11 height 11
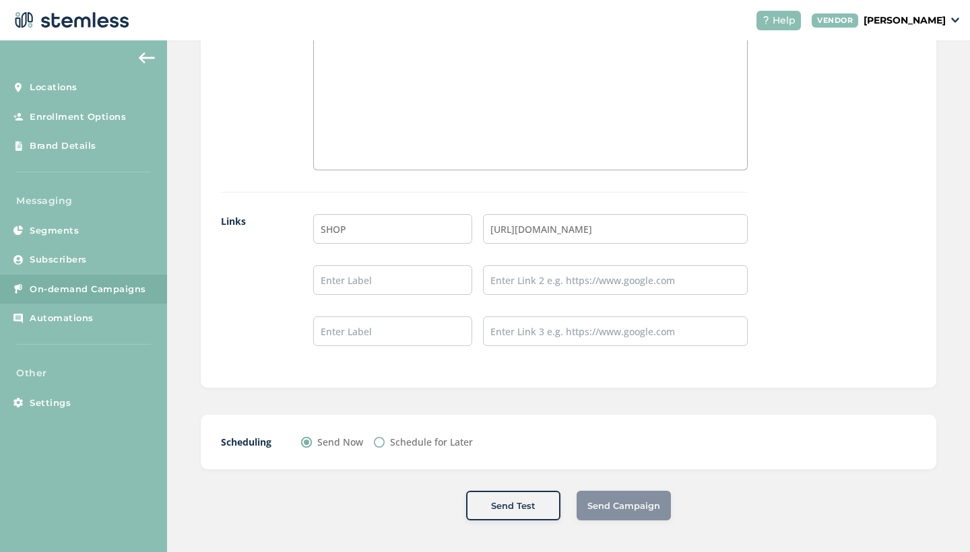
radio input "true"
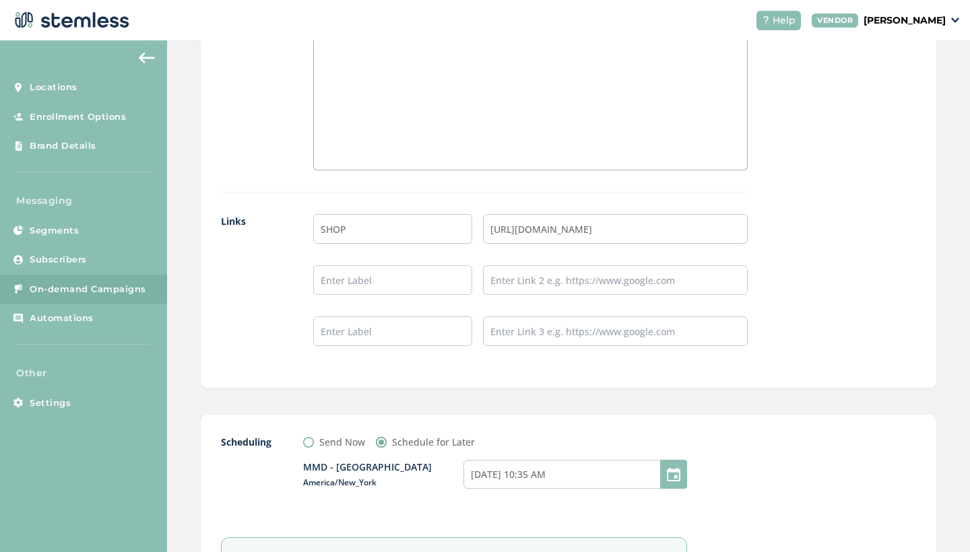
click at [315, 444] on div "Send Now" at bounding box center [334, 442] width 62 height 14
click at [308, 442] on input "Send Now" at bounding box center [308, 442] width 11 height 11
radio input "true"
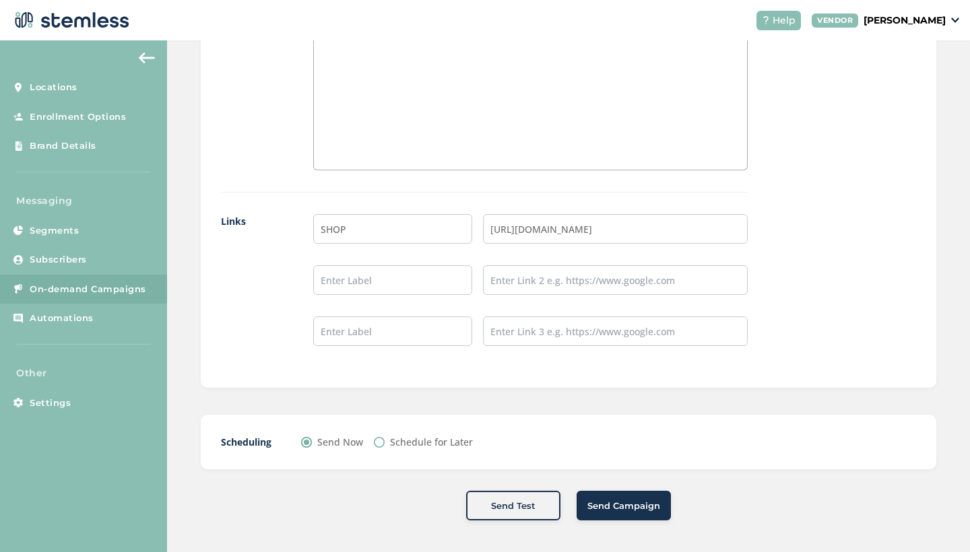
click at [620, 504] on span "Send Campaign" at bounding box center [623, 506] width 73 height 13
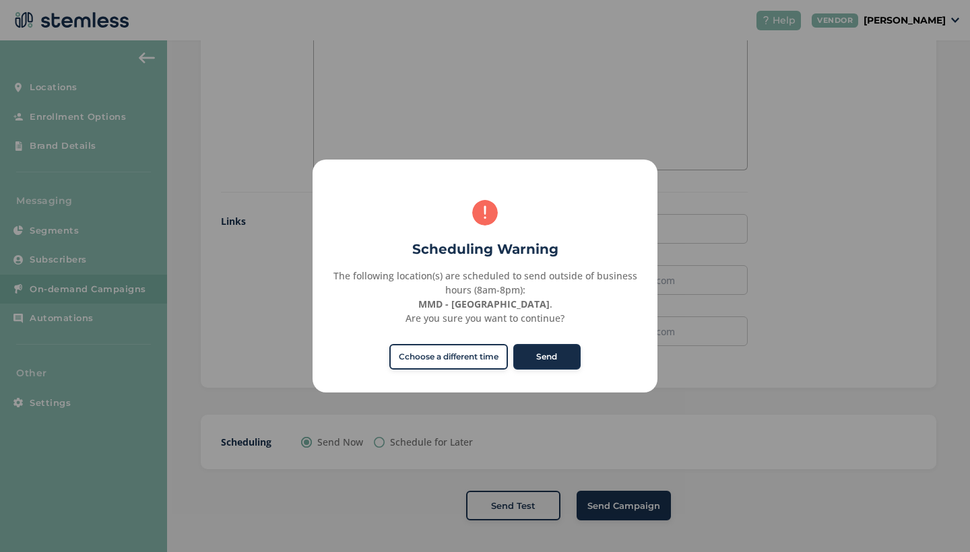
click at [570, 355] on button "Send" at bounding box center [546, 357] width 67 height 26
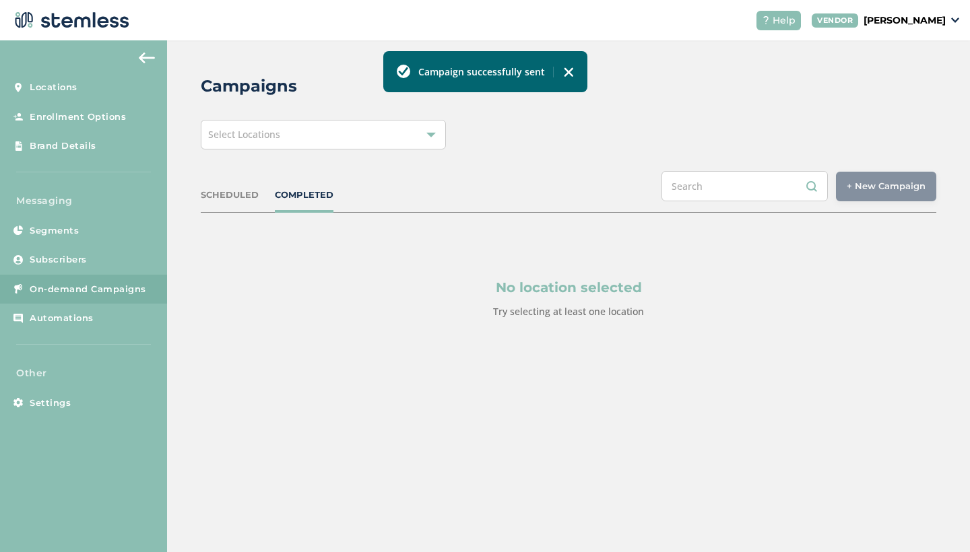
click at [216, 200] on div "SCHEDULED" at bounding box center [230, 195] width 58 height 13
click at [302, 192] on div "COMPLETED" at bounding box center [304, 195] width 59 height 13
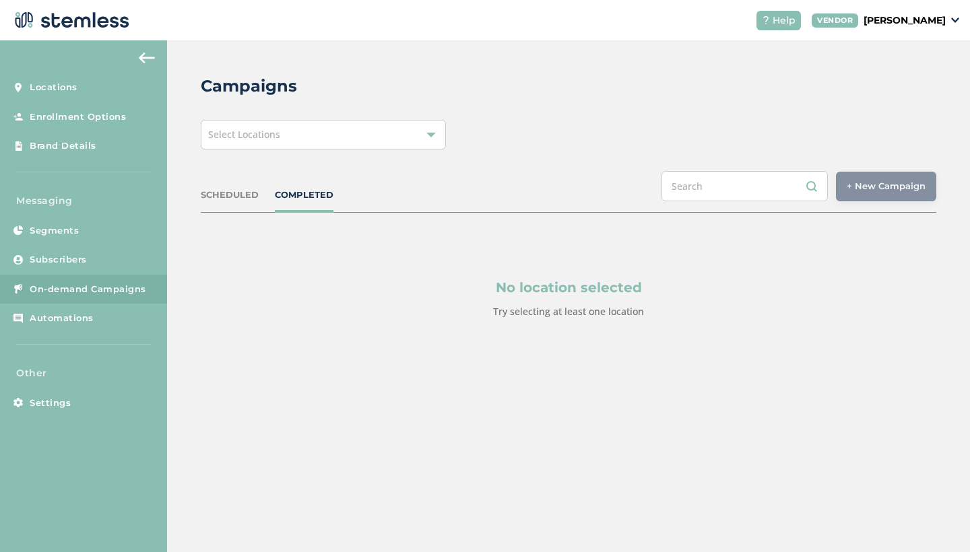
click at [346, 135] on div "Select Locations" at bounding box center [323, 135] width 245 height 30
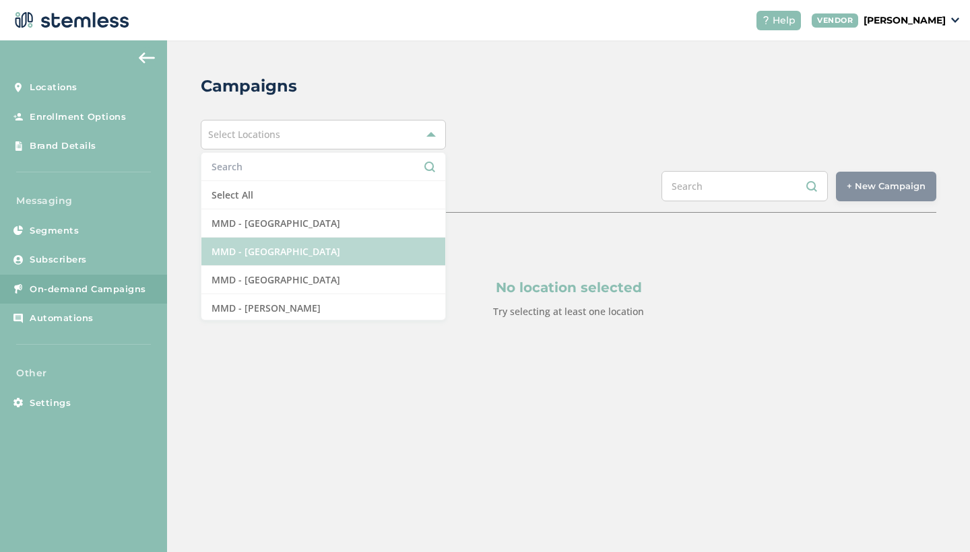
click at [308, 238] on li "MMD - [GEOGRAPHIC_DATA]" at bounding box center [323, 252] width 244 height 28
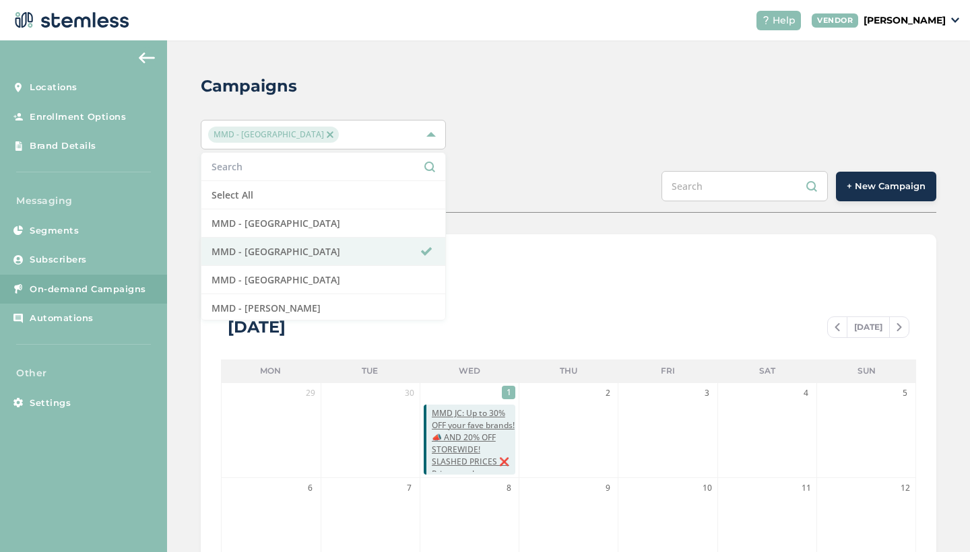
click at [888, 185] on span "+ New Campaign" at bounding box center [886, 186] width 79 height 13
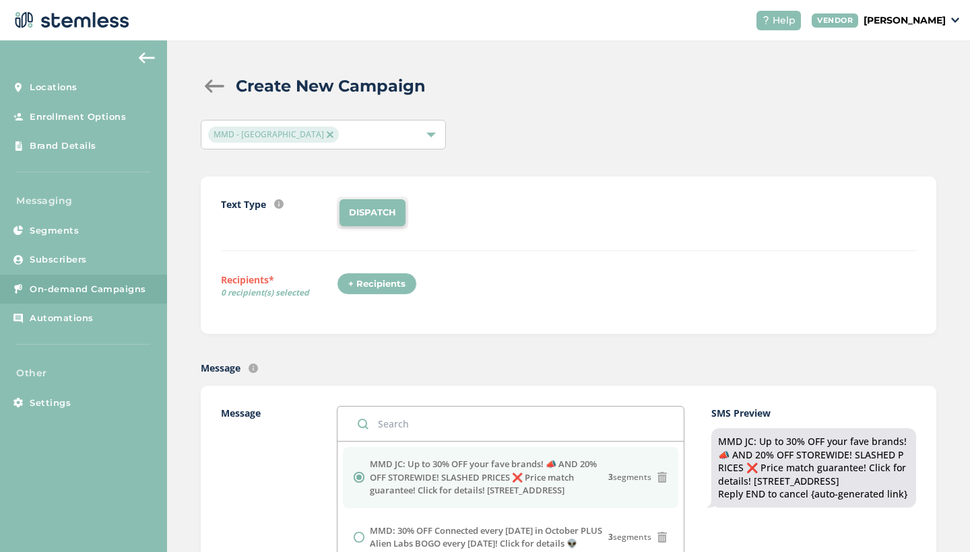
click at [290, 138] on span "MMD - [GEOGRAPHIC_DATA]" at bounding box center [273, 135] width 131 height 16
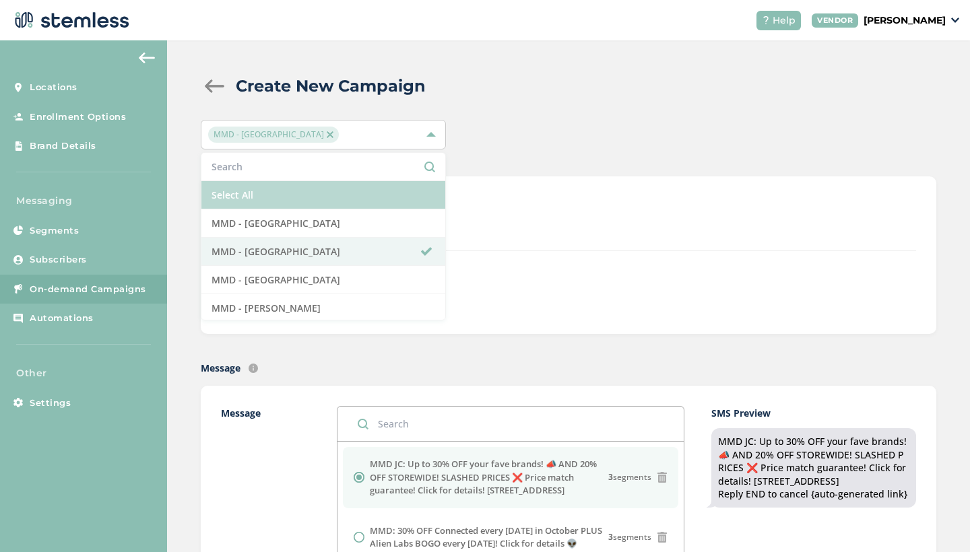
click at [384, 192] on li "Select All" at bounding box center [323, 195] width 244 height 28
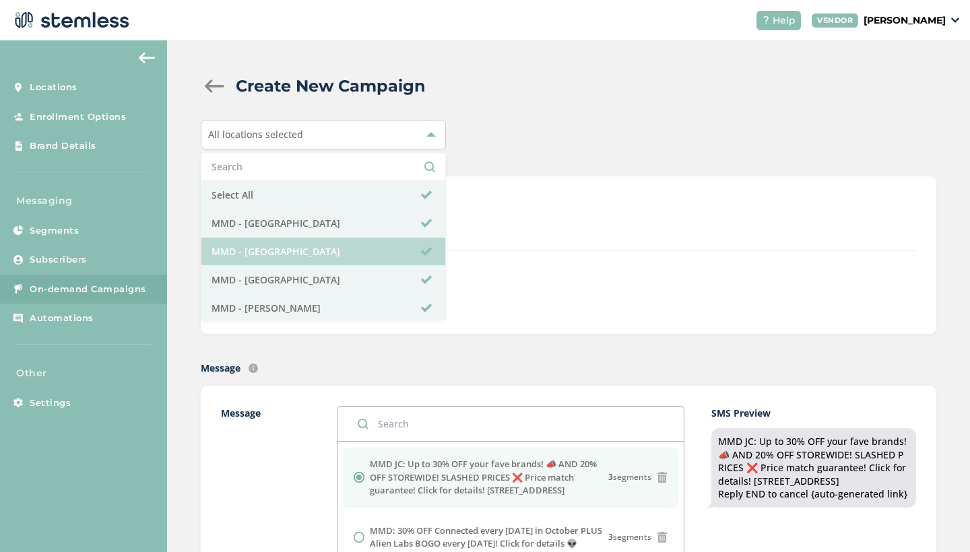
click at [337, 253] on li "MMD - [GEOGRAPHIC_DATA]" at bounding box center [323, 252] width 244 height 28
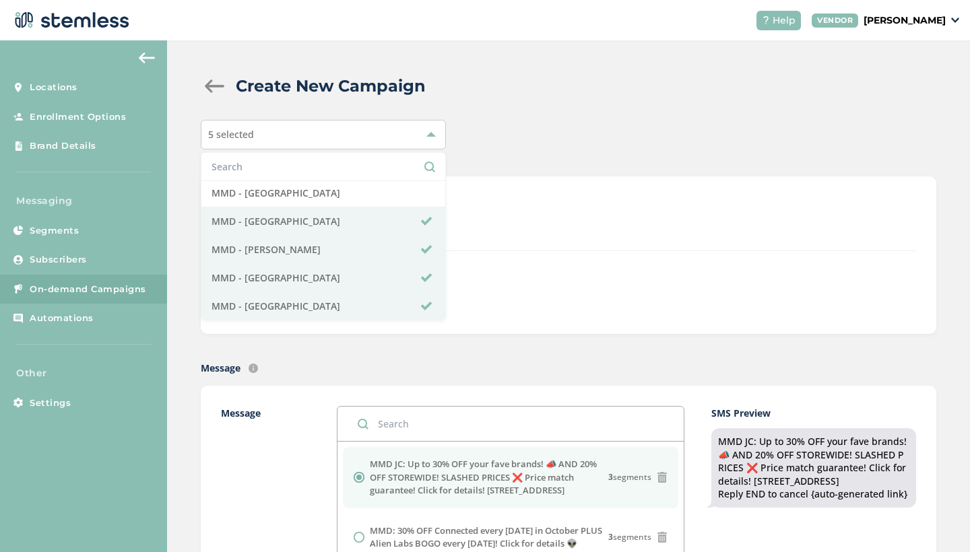
scroll to position [59, 0]
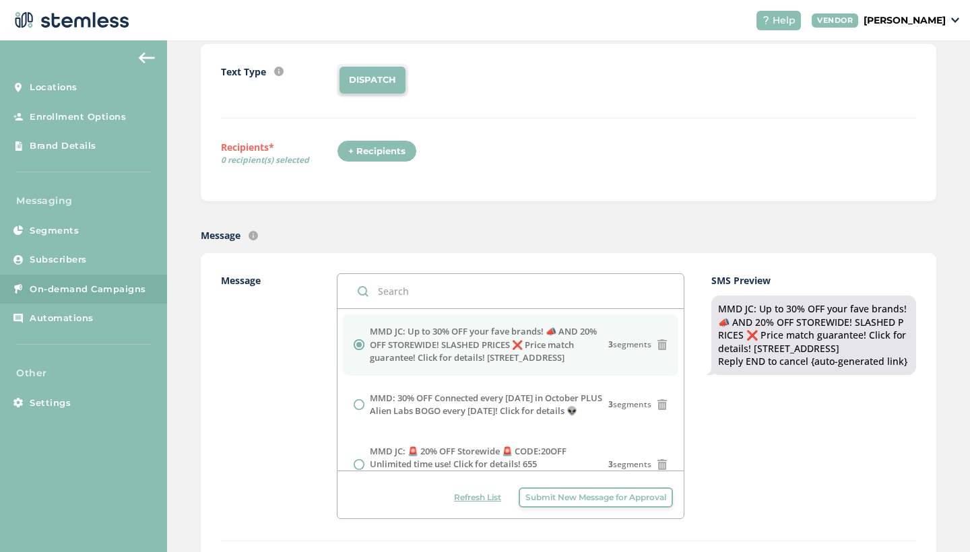
scroll to position [151, 0]
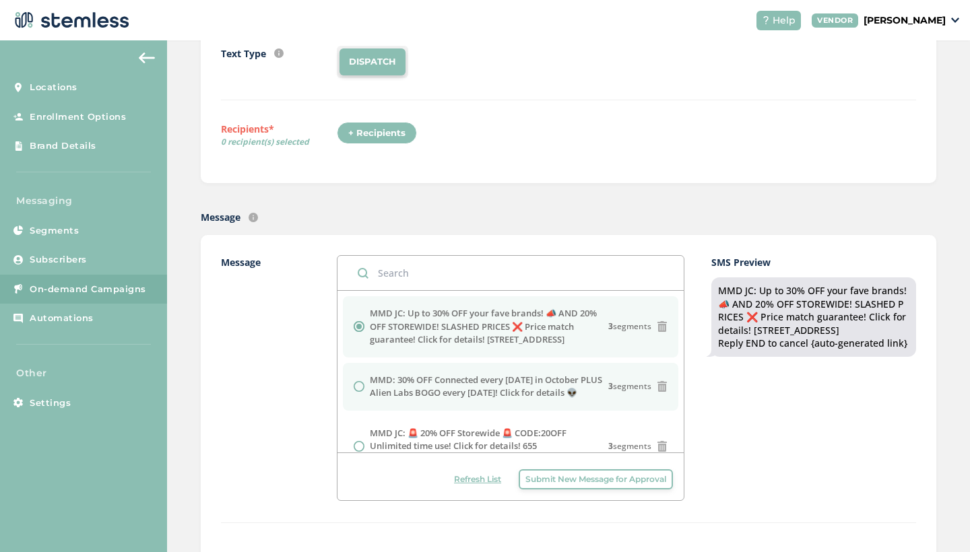
click at [369, 387] on div at bounding box center [362, 386] width 16 height 11
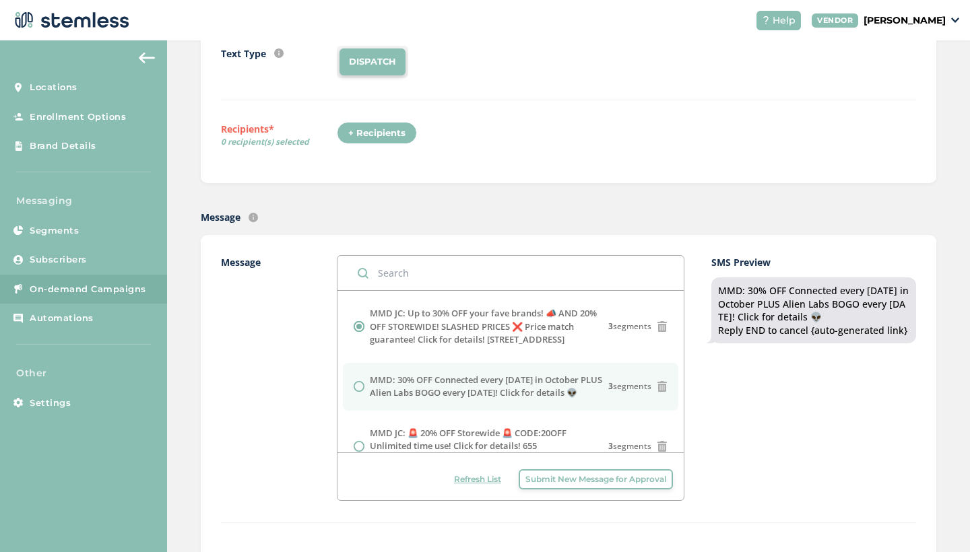
radio input "false"
radio input "true"
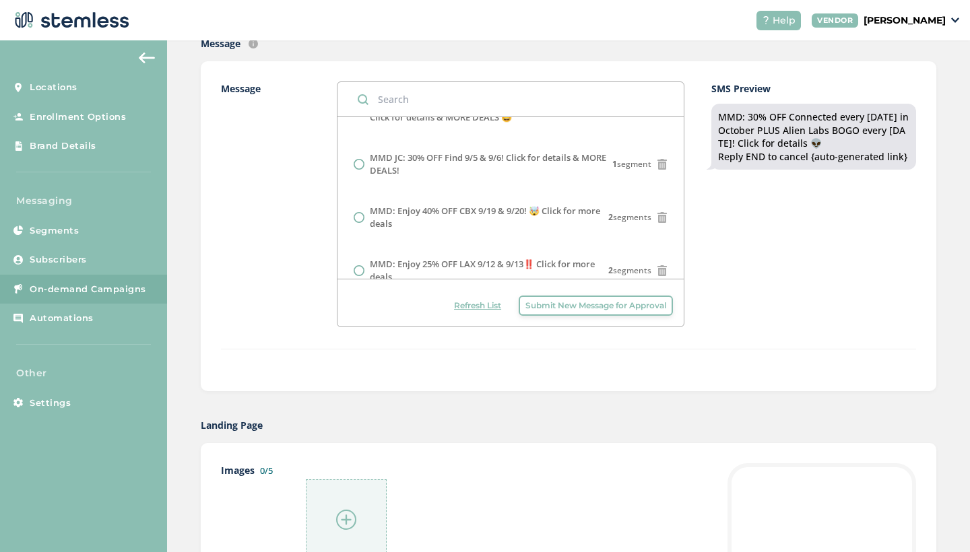
scroll to position [0, 0]
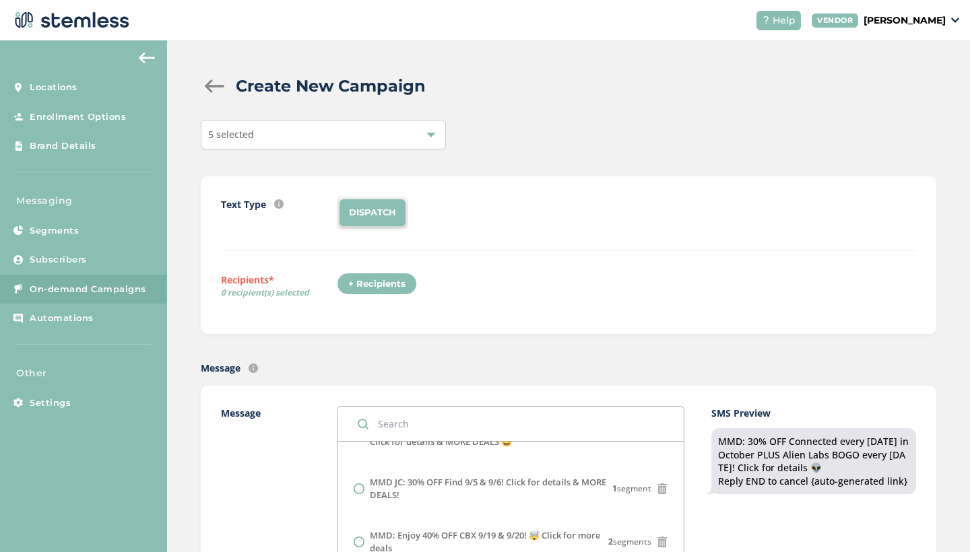
click at [385, 279] on div "+ Recipients" at bounding box center [377, 284] width 80 height 23
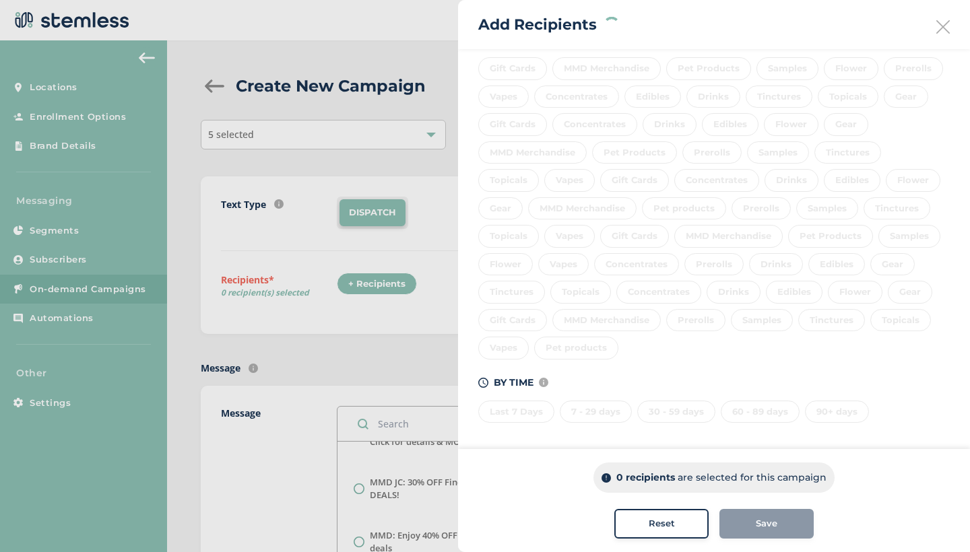
scroll to position [296, 0]
click at [519, 409] on div "Last 7 Days 7 - 29 days 30 - 59 days 60 - 89 days 90+ days" at bounding box center [713, 411] width 471 height 28
click at [523, 404] on div "Last 7 Days 7 - 29 days 30 - 59 days 60 - 89 days 90+ days" at bounding box center [713, 411] width 471 height 28
click at [527, 407] on div "Last 7 Days" at bounding box center [516, 413] width 76 height 23
click at [565, 409] on div "7 - 29 days" at bounding box center [596, 413] width 72 height 23
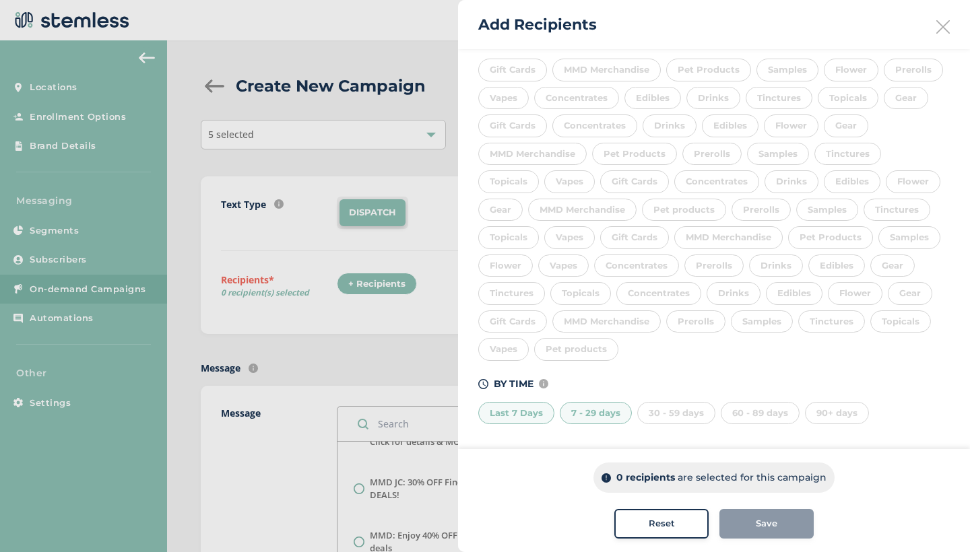
click at [643, 414] on div "30 - 59 days" at bounding box center [676, 413] width 78 height 23
click at [738, 409] on div "60 - 89 days" at bounding box center [760, 413] width 79 height 23
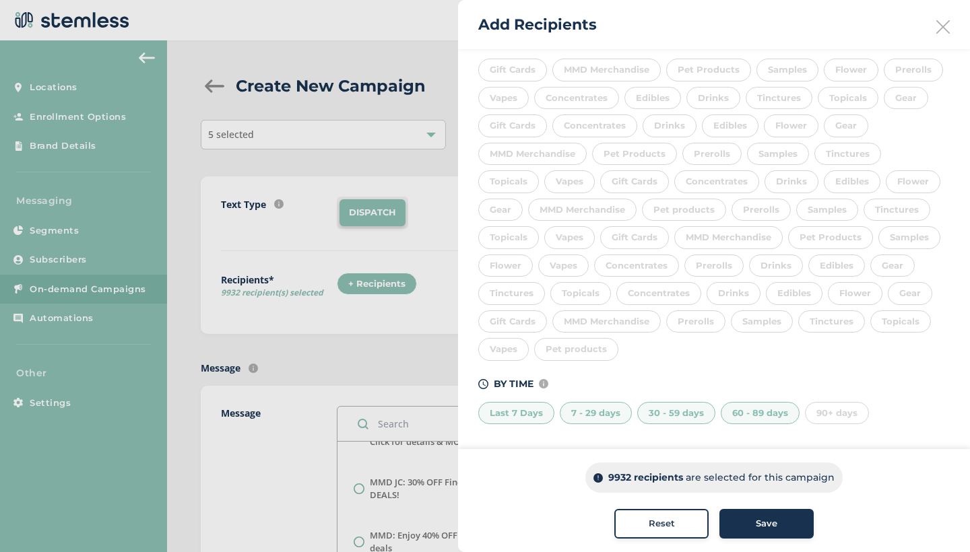
click at [760, 526] on span "Save" at bounding box center [767, 523] width 22 height 13
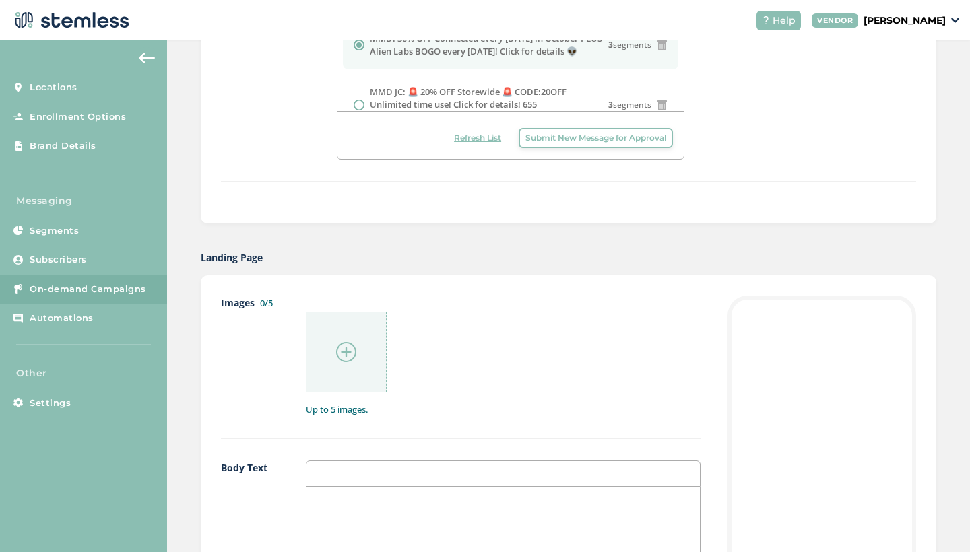
scroll to position [552, 0]
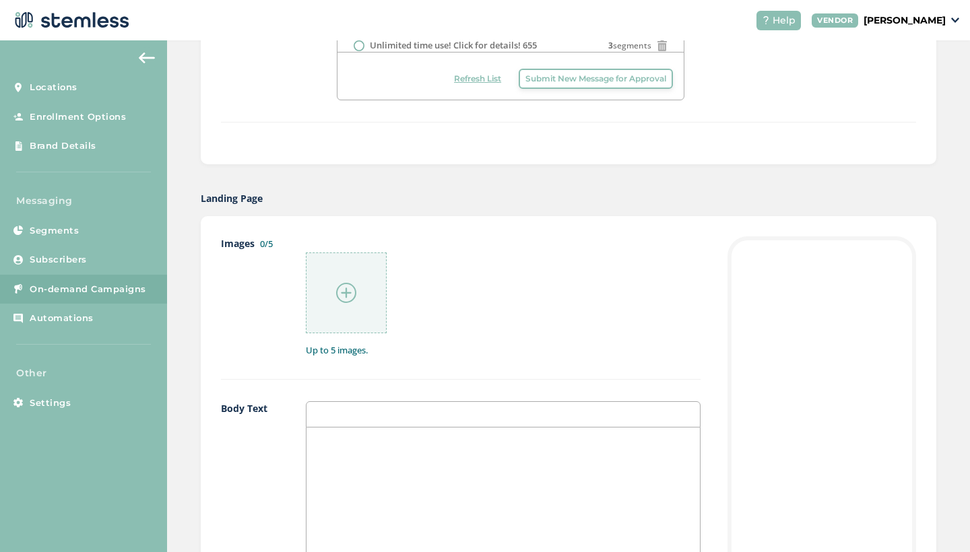
click at [346, 298] on img at bounding box center [346, 293] width 20 height 20
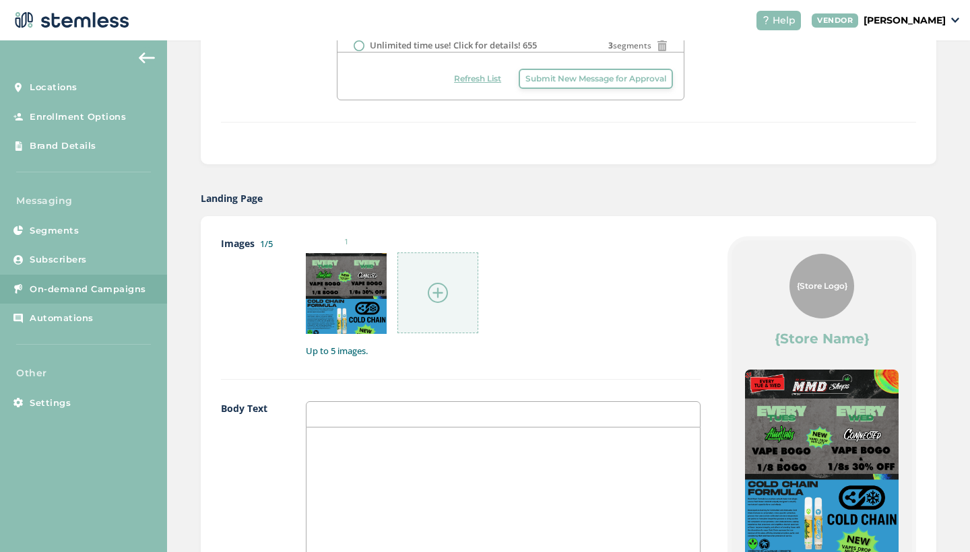
click at [433, 290] on img at bounding box center [438, 293] width 20 height 20
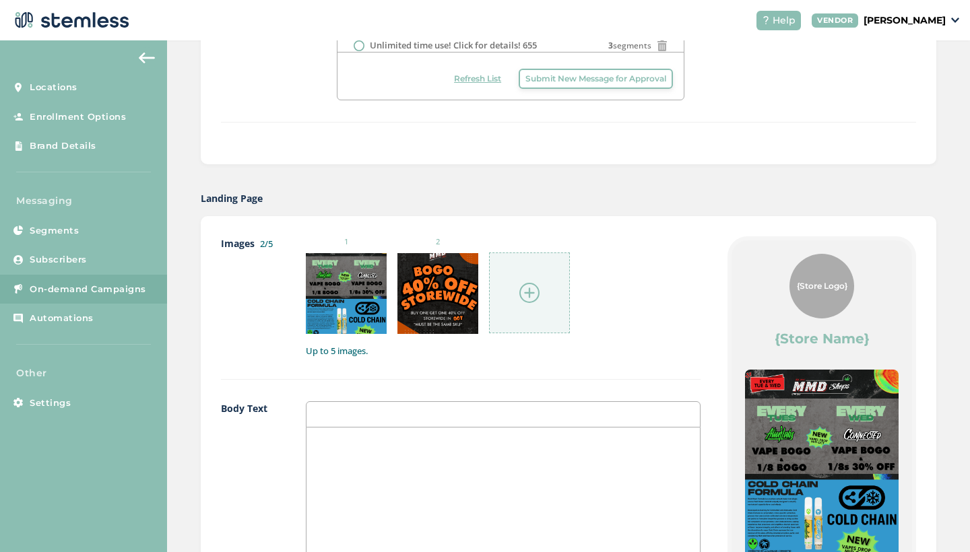
click at [524, 296] on img at bounding box center [529, 293] width 20 height 20
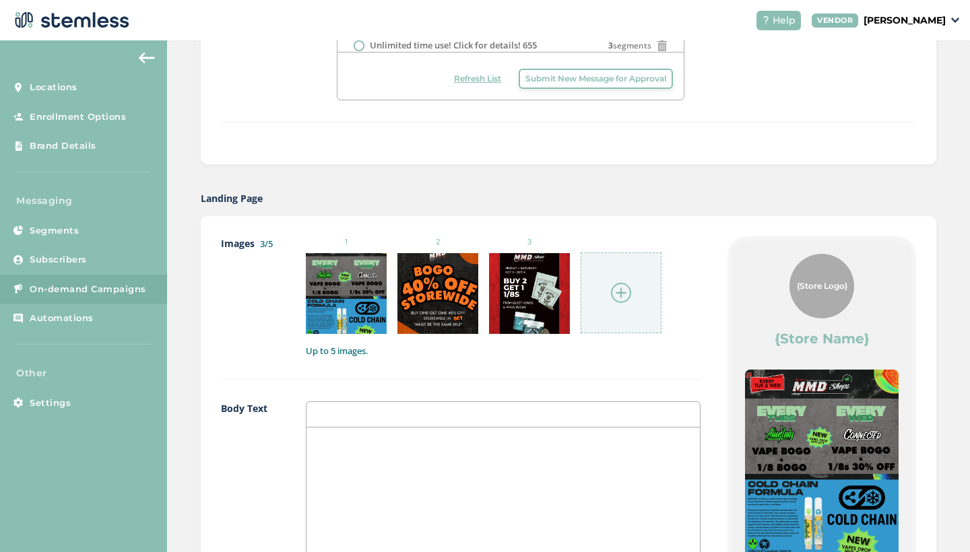
click at [623, 293] on img at bounding box center [621, 293] width 20 height 20
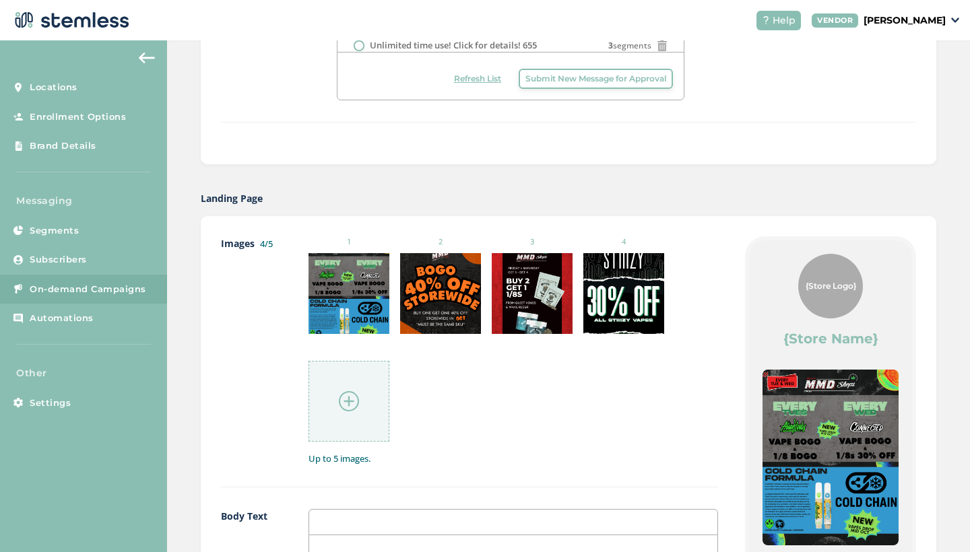
click at [345, 408] on img at bounding box center [349, 401] width 20 height 20
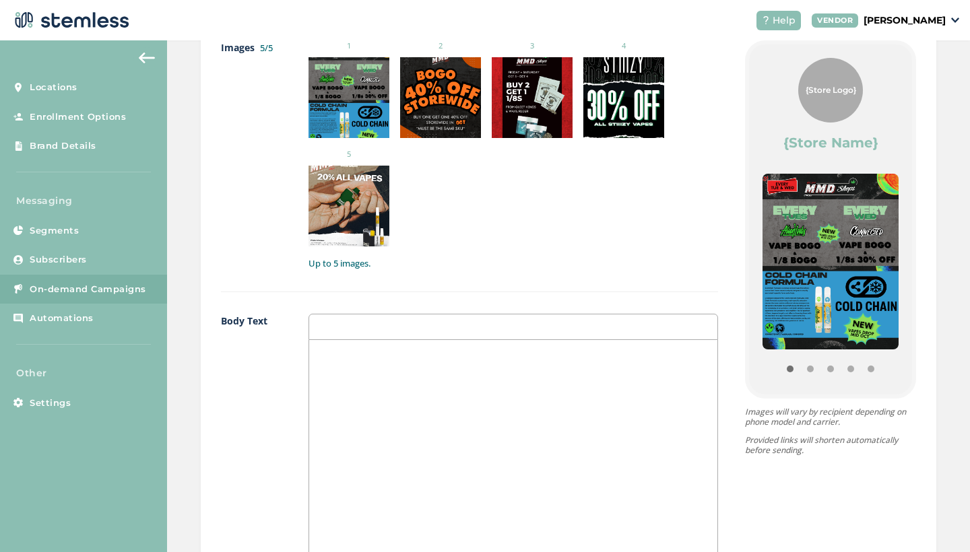
scroll to position [770, 0]
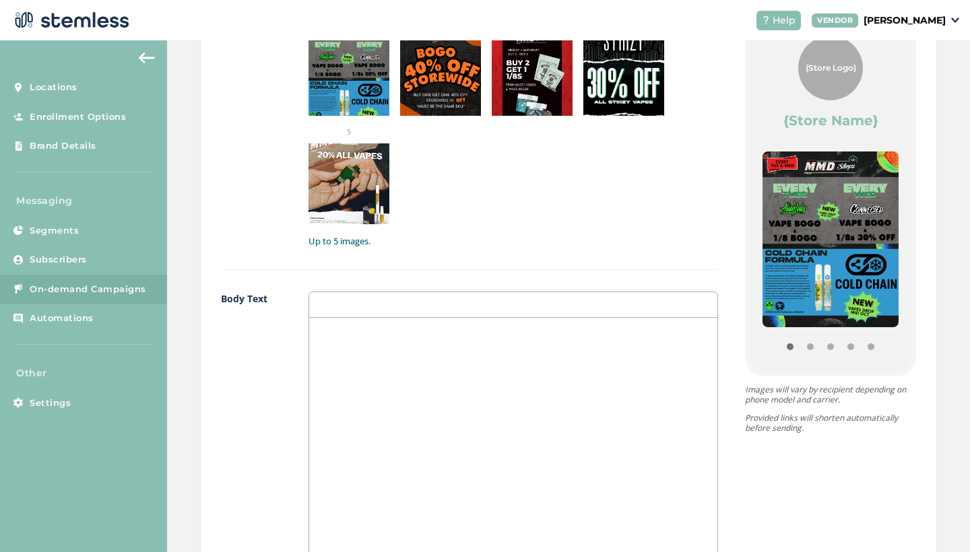
click at [459, 374] on div at bounding box center [513, 452] width 409 height 269
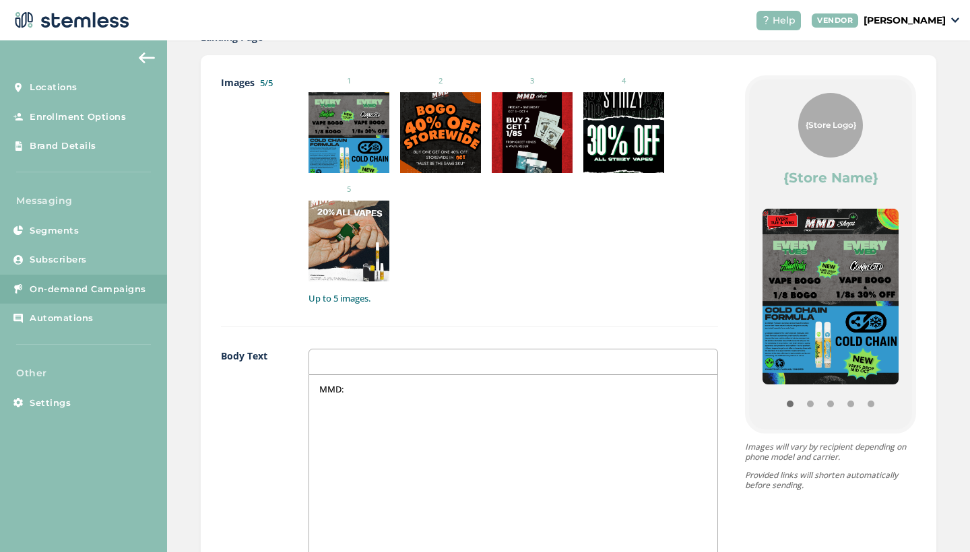
scroll to position [717, 0]
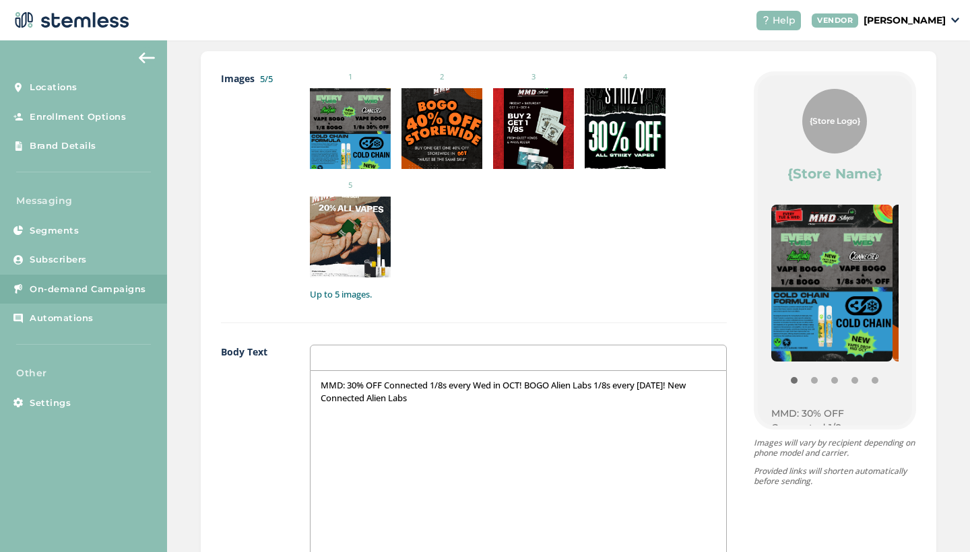
click at [367, 399] on p "MMD: 30% OFF Connected 1/8s every Wed in OCT! BOGO Alien Labs 1/8s every [DATE]…" at bounding box center [518, 391] width 395 height 25
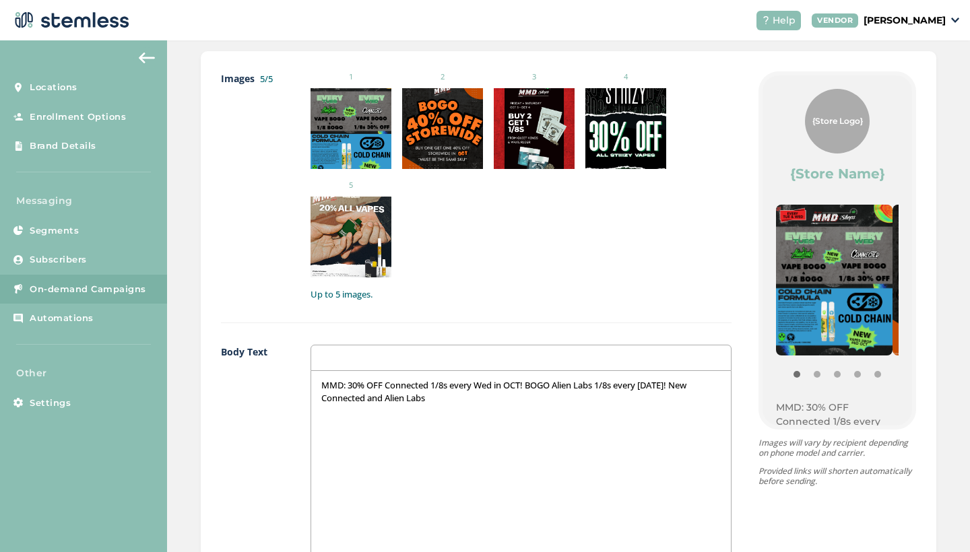
click at [442, 401] on p "MMD: 30% OFF Connected 1/8s every Wed in OCT! BOGO Alien Labs 1/8s every [DATE]…" at bounding box center [520, 391] width 399 height 25
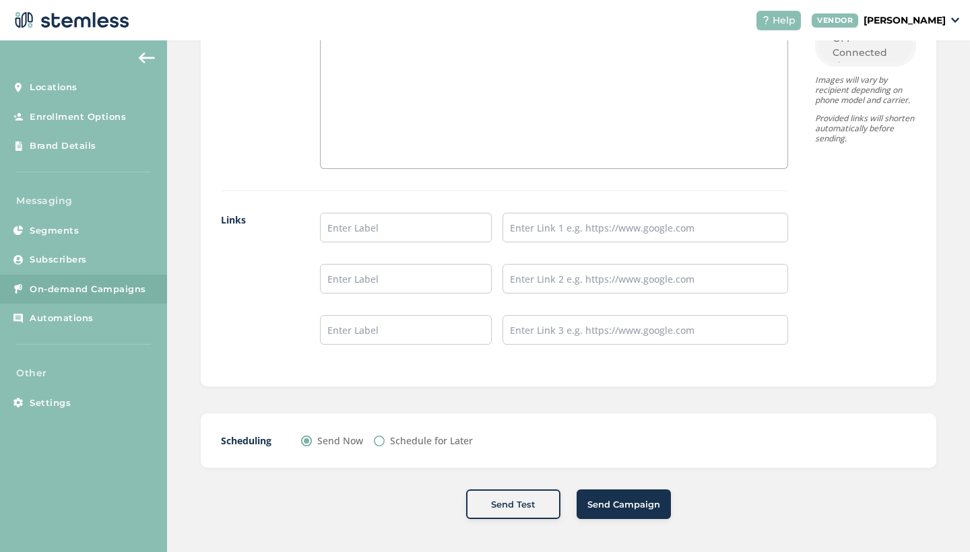
scroll to position [1079, 0]
click at [363, 233] on input "text" at bounding box center [405, 228] width 171 height 30
type input "SHOP"
click at [561, 227] on input "text" at bounding box center [645, 228] width 286 height 30
paste input "[URL][DOMAIN_NAME]"
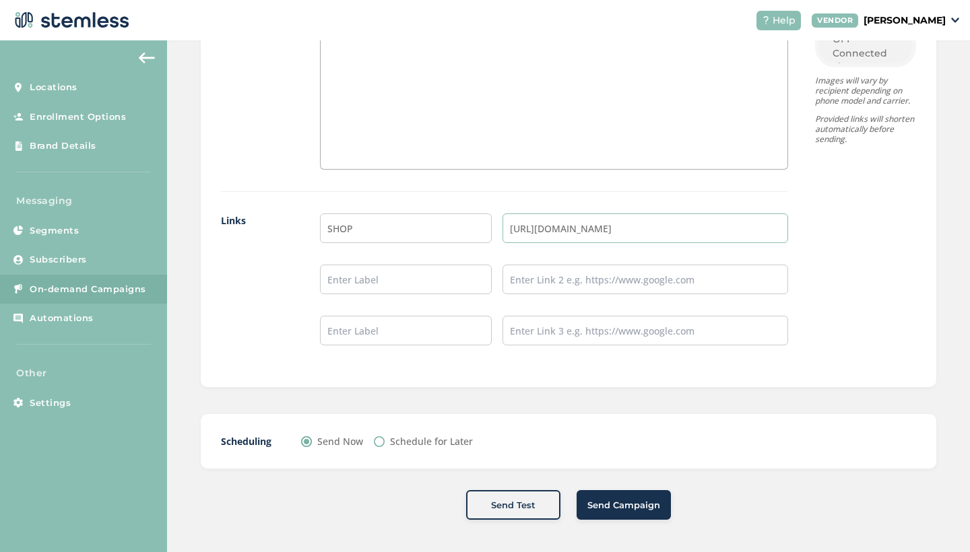
type input "[URL][DOMAIN_NAME]"
click at [643, 514] on button "Send Campaign" at bounding box center [624, 505] width 94 height 30
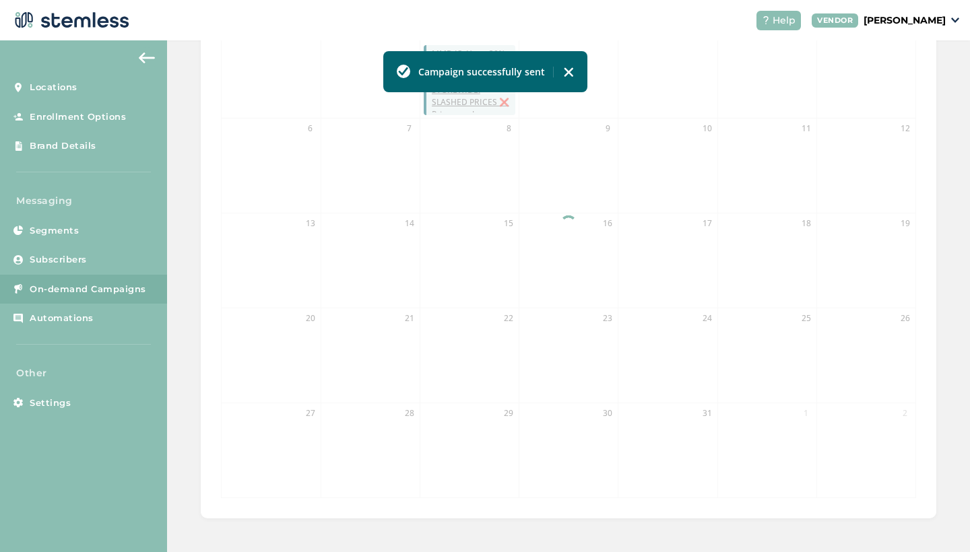
scroll to position [359, 0]
